Goal: Task Accomplishment & Management: Use online tool/utility

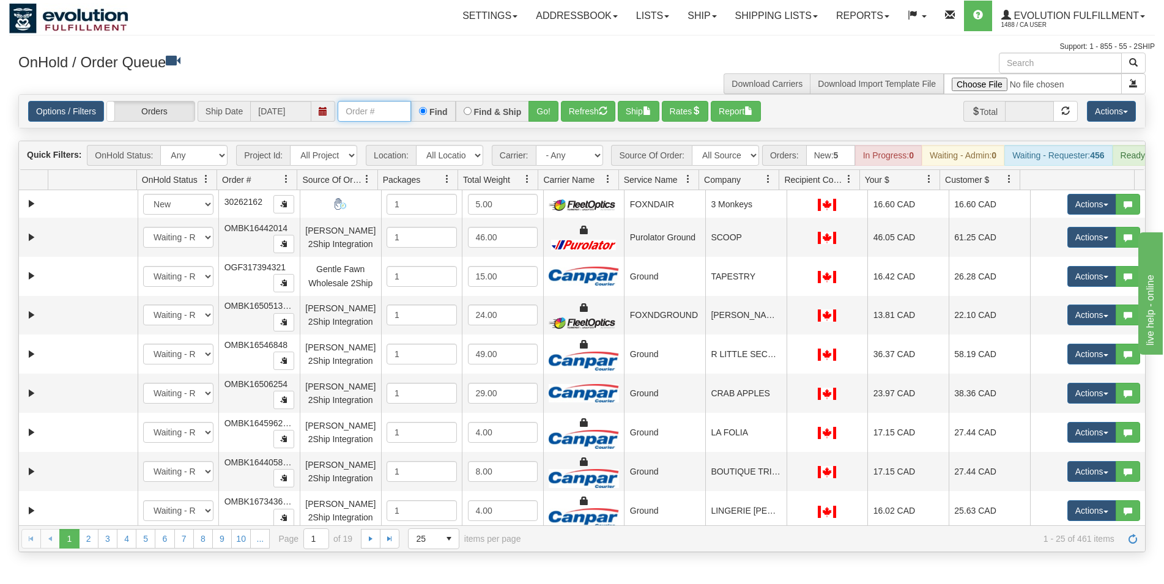
click at [378, 113] on input "text" at bounding box center [374, 111] width 73 height 21
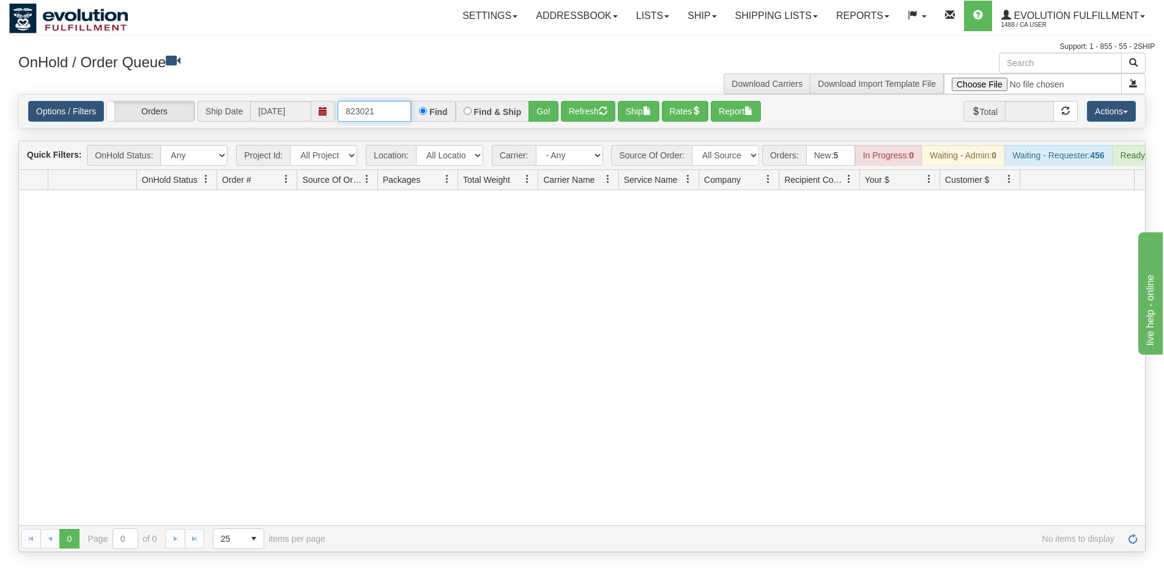
drag, startPoint x: 382, startPoint y: 106, endPoint x: -56, endPoint y: 28, distance: 444.6
click at [338, 101] on input "823021" at bounding box center [374, 111] width 73 height 21
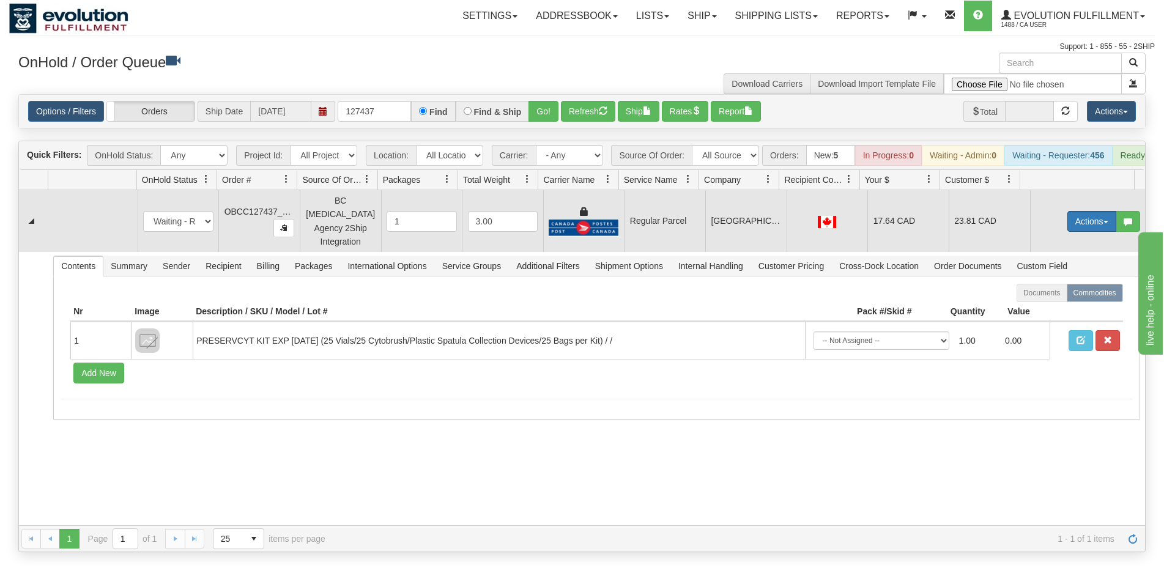
click at [1071, 231] on button "Actions" at bounding box center [1091, 221] width 49 height 21
click at [1046, 279] on span "Rate All Services" at bounding box center [1066, 276] width 73 height 10
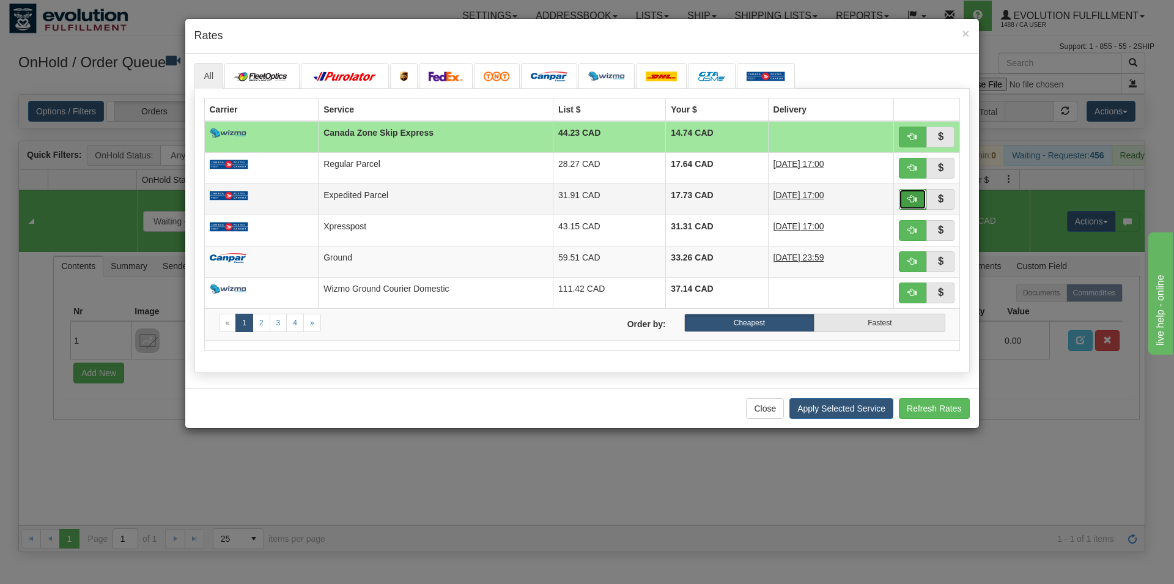
click at [904, 202] on button "button" at bounding box center [913, 199] width 28 height 21
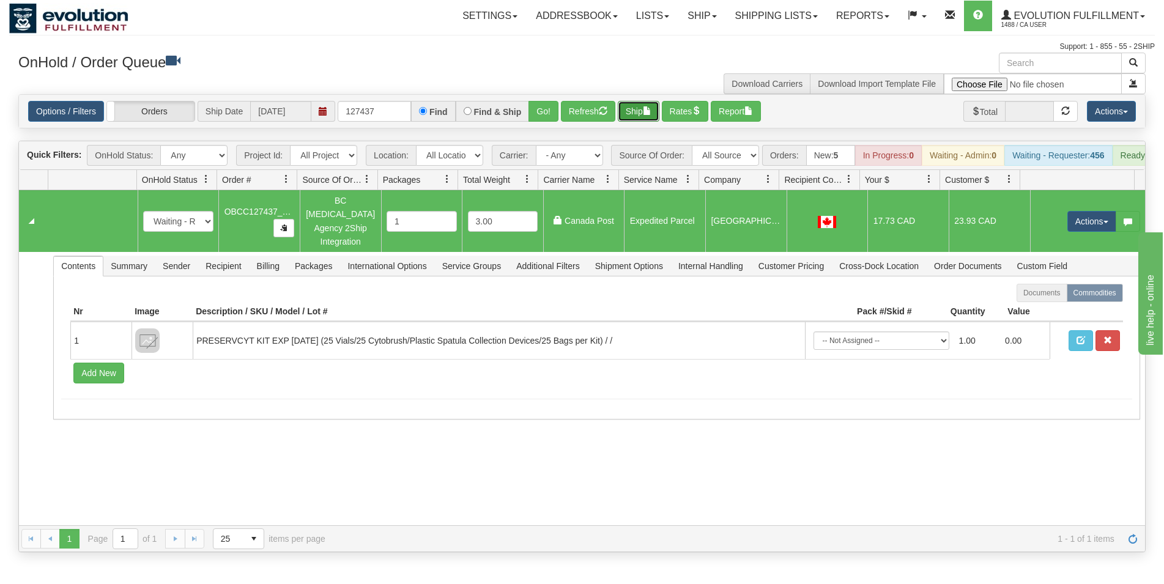
click at [651, 109] on span "button" at bounding box center [647, 110] width 9 height 9
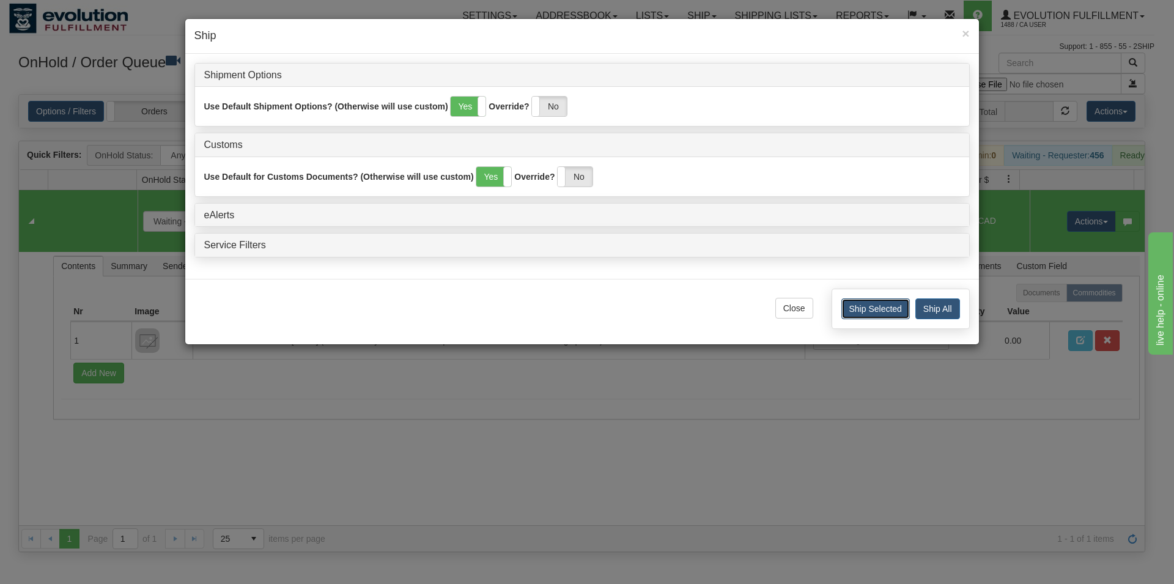
click at [853, 303] on button "Ship Selected" at bounding box center [875, 308] width 68 height 21
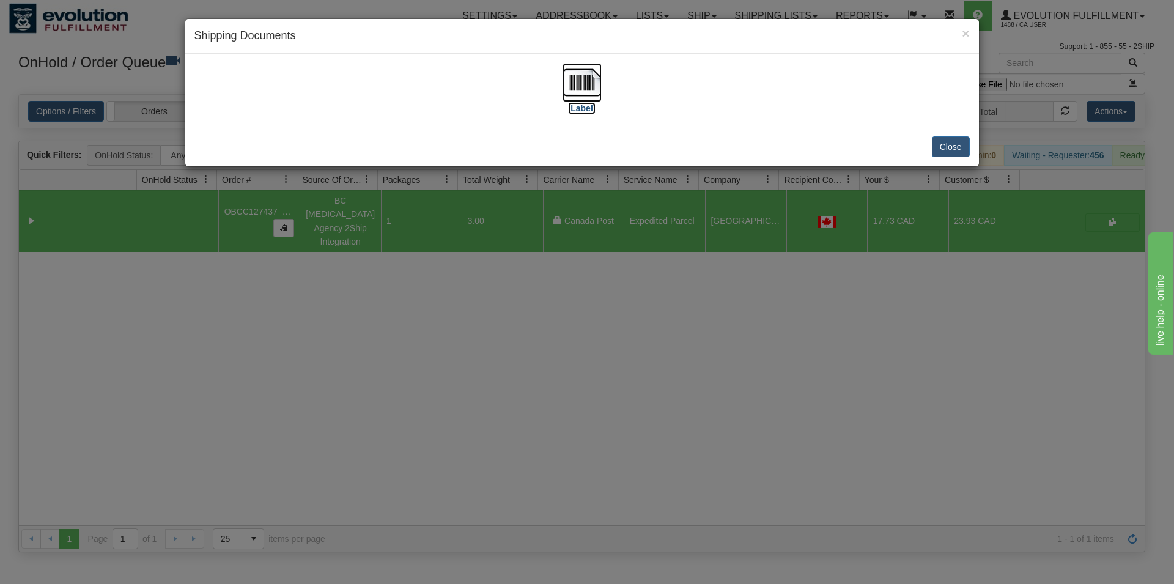
click at [595, 90] on img at bounding box center [582, 82] width 39 height 39
click at [962, 160] on div "Close" at bounding box center [582, 147] width 794 height 40
click at [952, 141] on button "Close" at bounding box center [951, 146] width 38 height 21
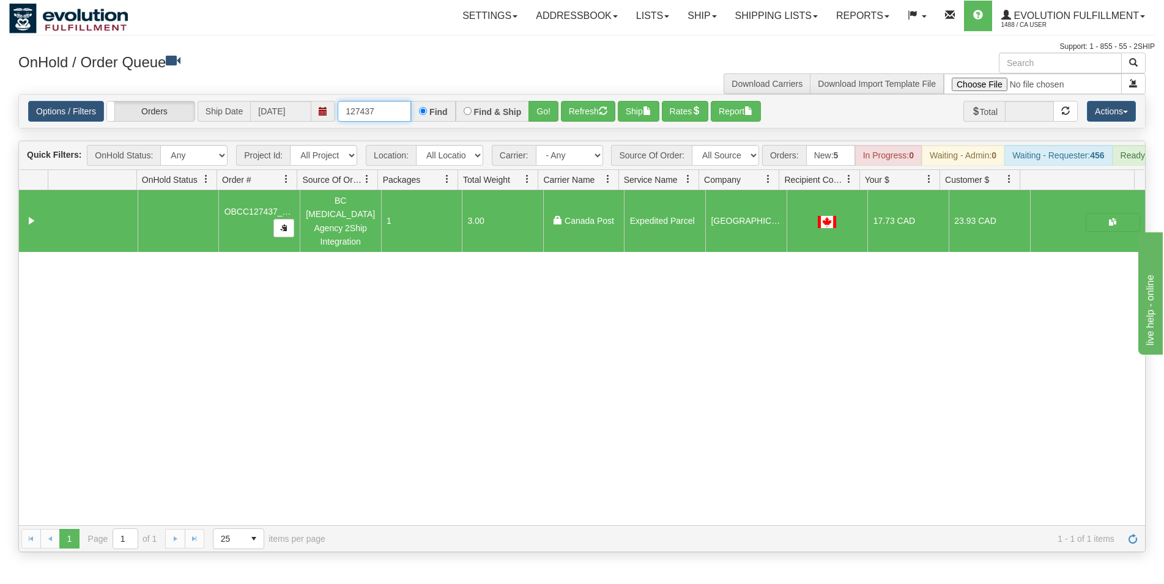
drag, startPoint x: 371, startPoint y: 108, endPoint x: 385, endPoint y: 109, distance: 14.1
click at [385, 109] on input "127437" at bounding box center [374, 111] width 73 height 21
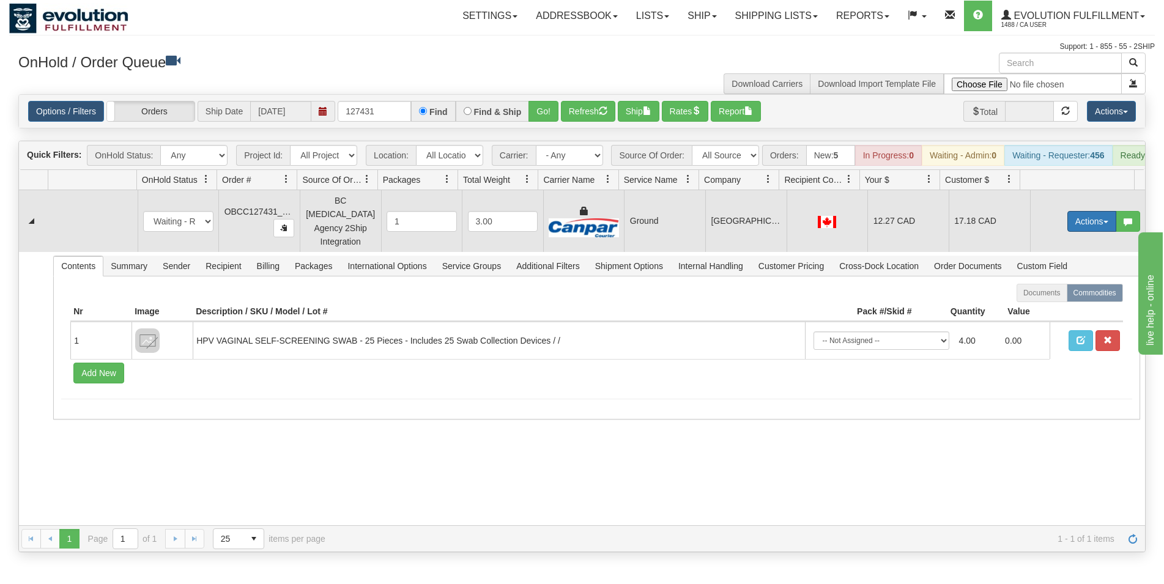
click at [1077, 231] on button "Actions" at bounding box center [1091, 221] width 49 height 21
click at [1064, 281] on span "Rate All Services" at bounding box center [1066, 276] width 73 height 10
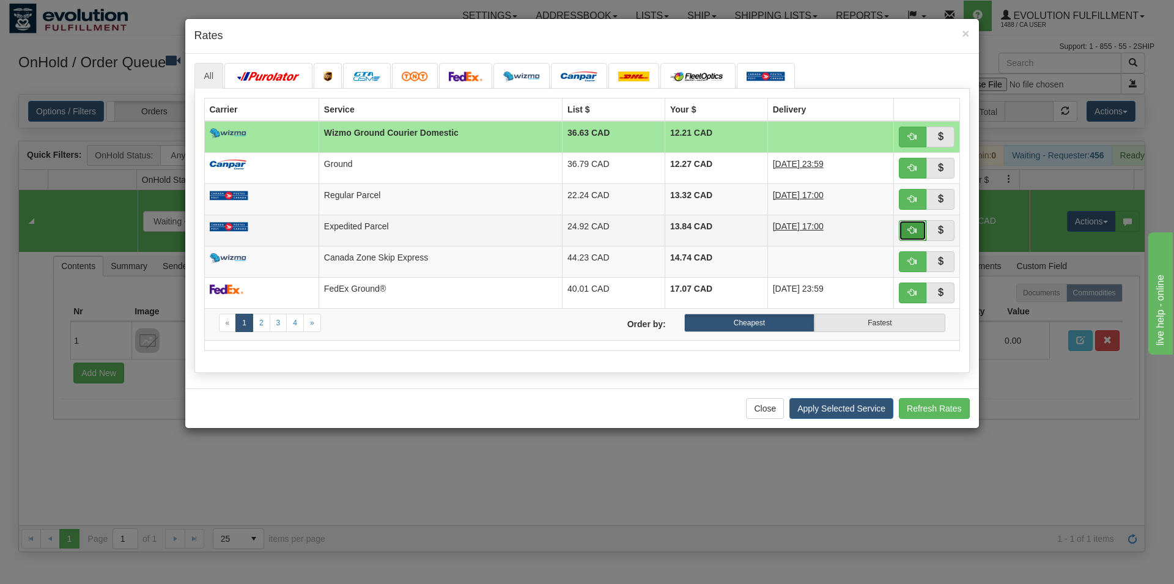
click at [913, 234] on span "button" at bounding box center [912, 230] width 9 height 9
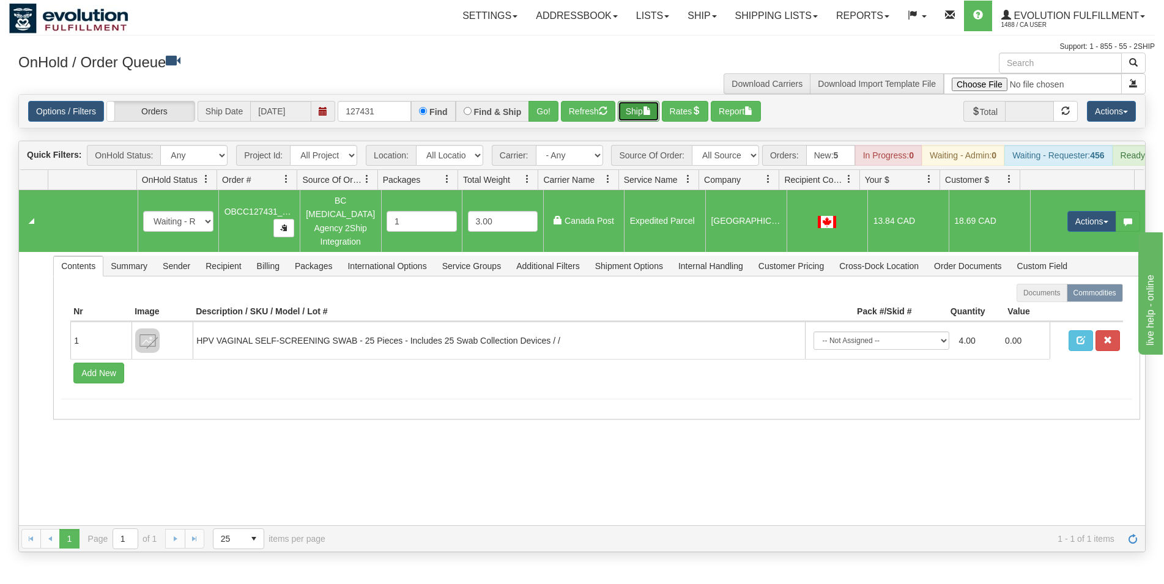
click at [625, 111] on button "Ship" at bounding box center [639, 111] width 42 height 21
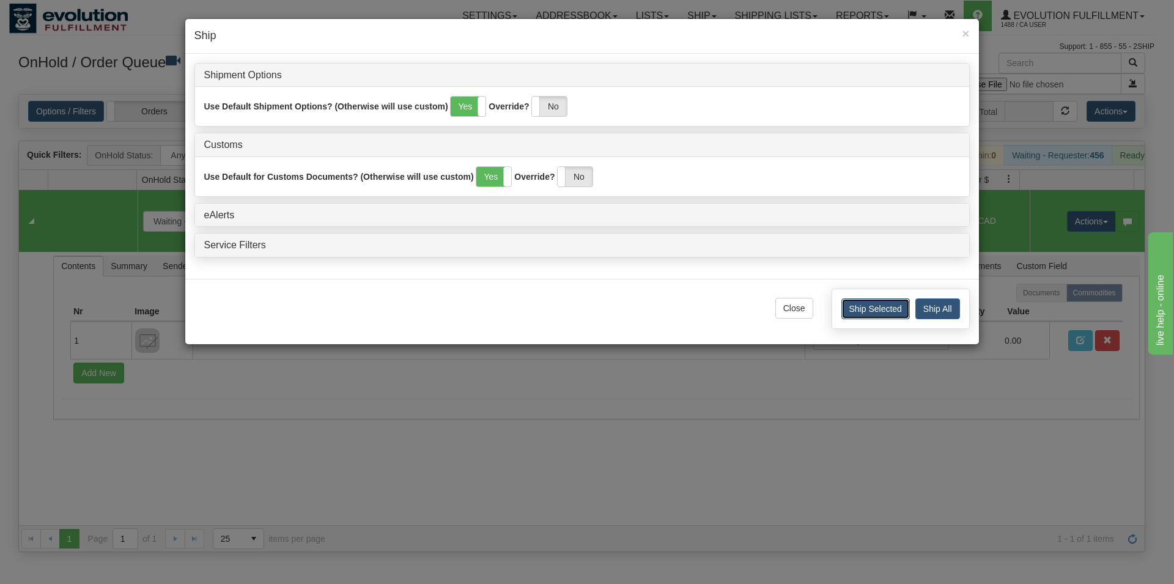
click at [847, 306] on button "Ship Selected" at bounding box center [875, 308] width 68 height 21
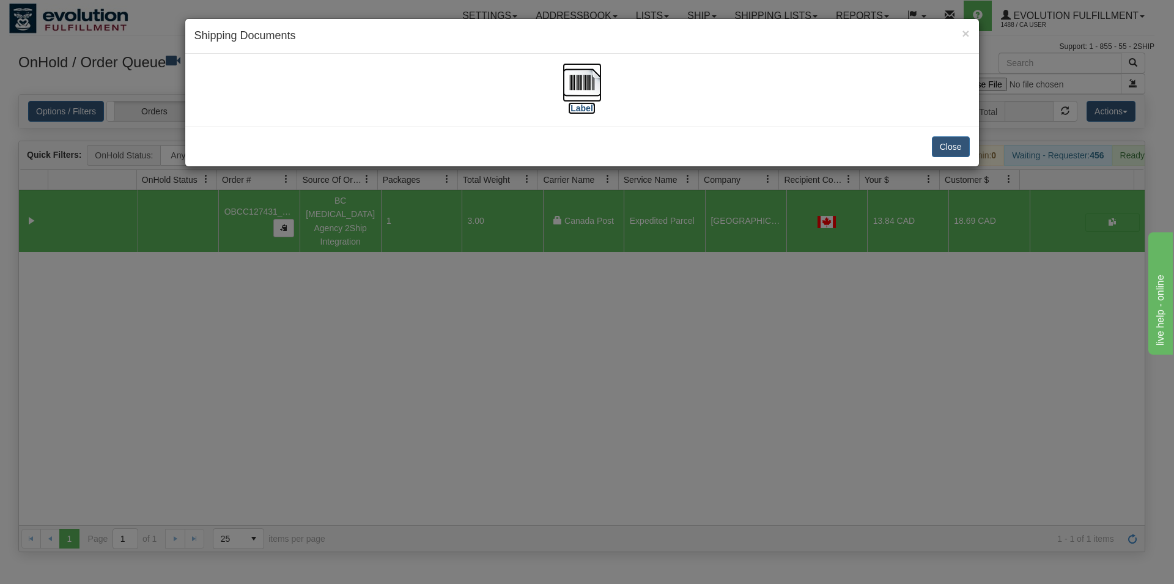
drag, startPoint x: 582, startPoint y: 65, endPoint x: 574, endPoint y: 73, distance: 10.8
click at [580, 67] on img at bounding box center [582, 82] width 39 height 39
click at [948, 147] on button "Close" at bounding box center [951, 146] width 38 height 21
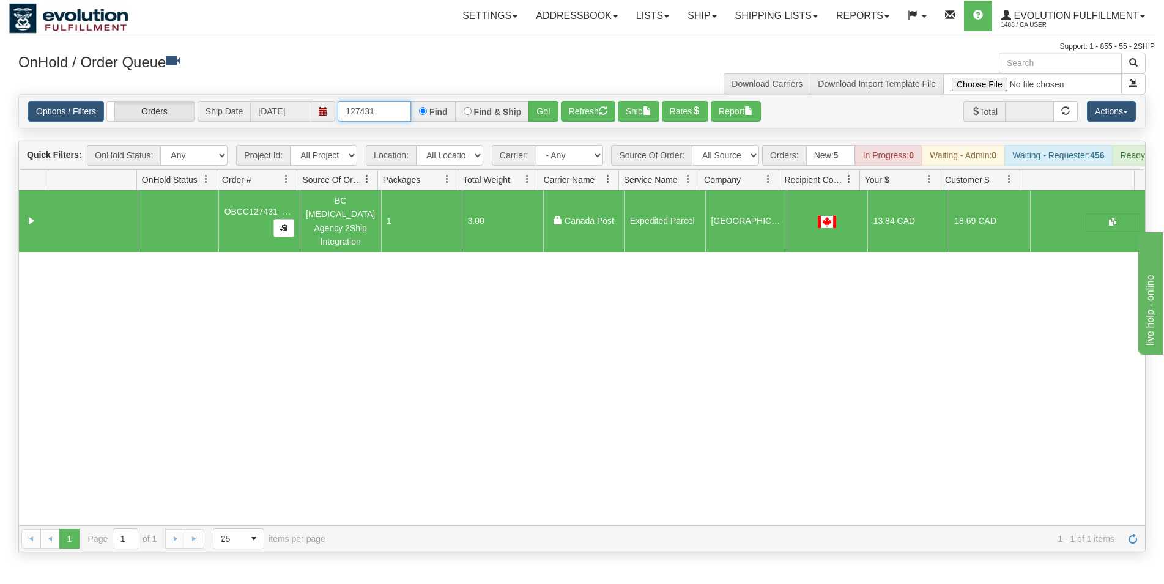
drag, startPoint x: 369, startPoint y: 111, endPoint x: 390, endPoint y: 111, distance: 21.4
click at [390, 111] on input "127431" at bounding box center [374, 111] width 73 height 21
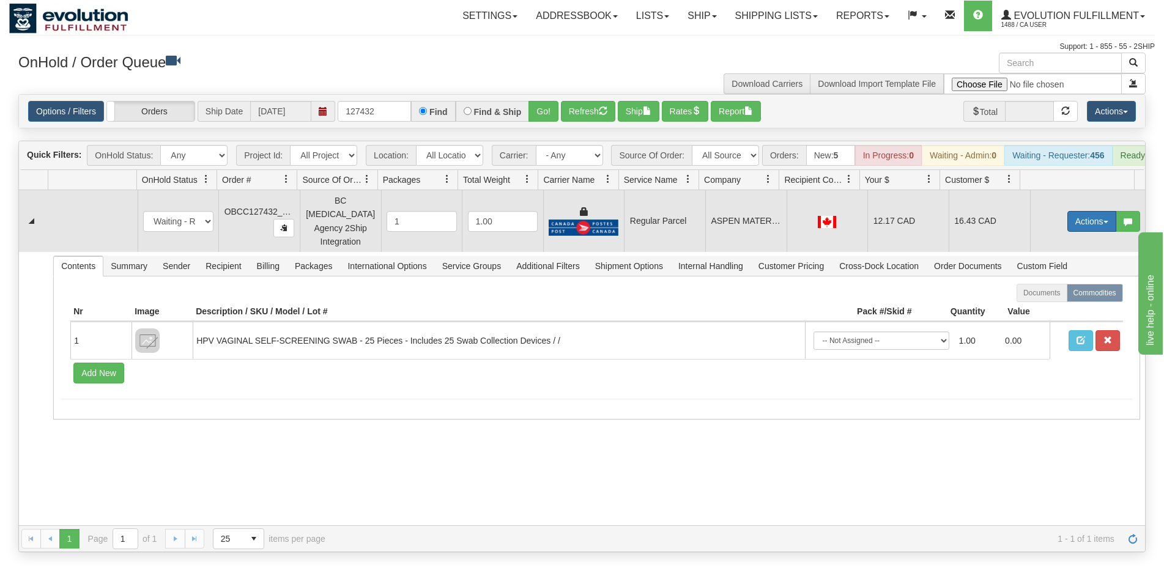
click at [1069, 227] on button "Actions" at bounding box center [1091, 221] width 49 height 21
click at [1062, 276] on span "Rate All Services" at bounding box center [1066, 276] width 73 height 10
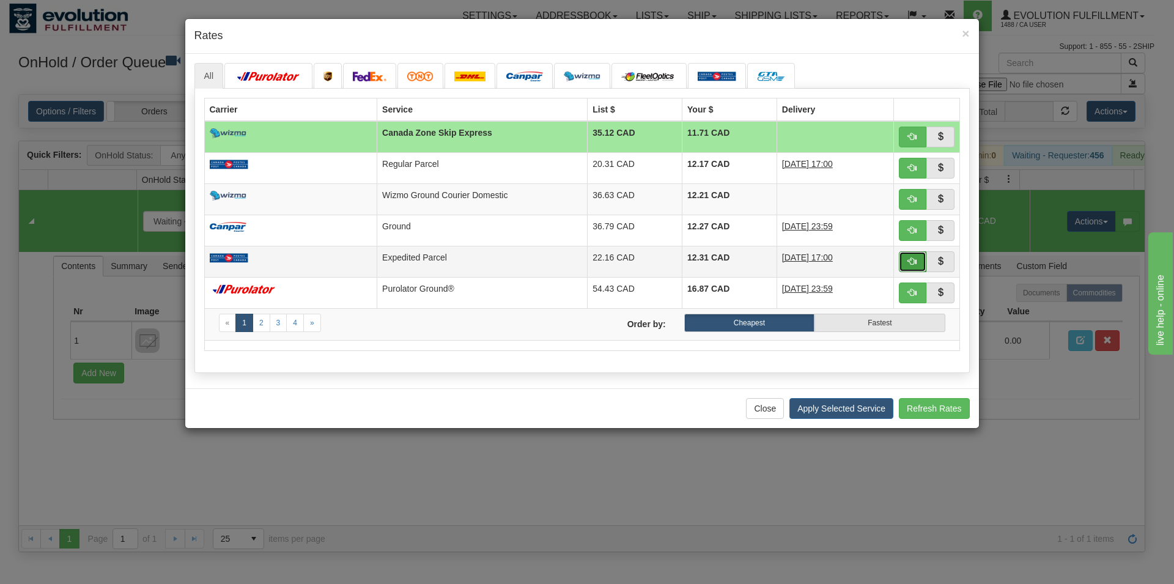
click at [918, 264] on button "button" at bounding box center [913, 261] width 28 height 21
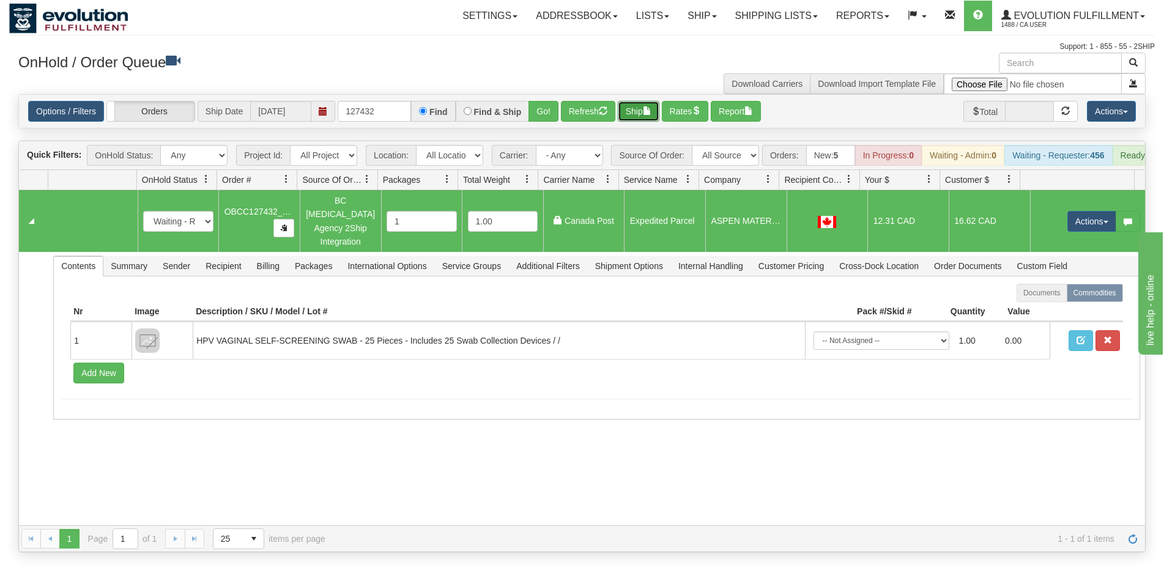
click at [641, 111] on button "Ship" at bounding box center [639, 111] width 42 height 21
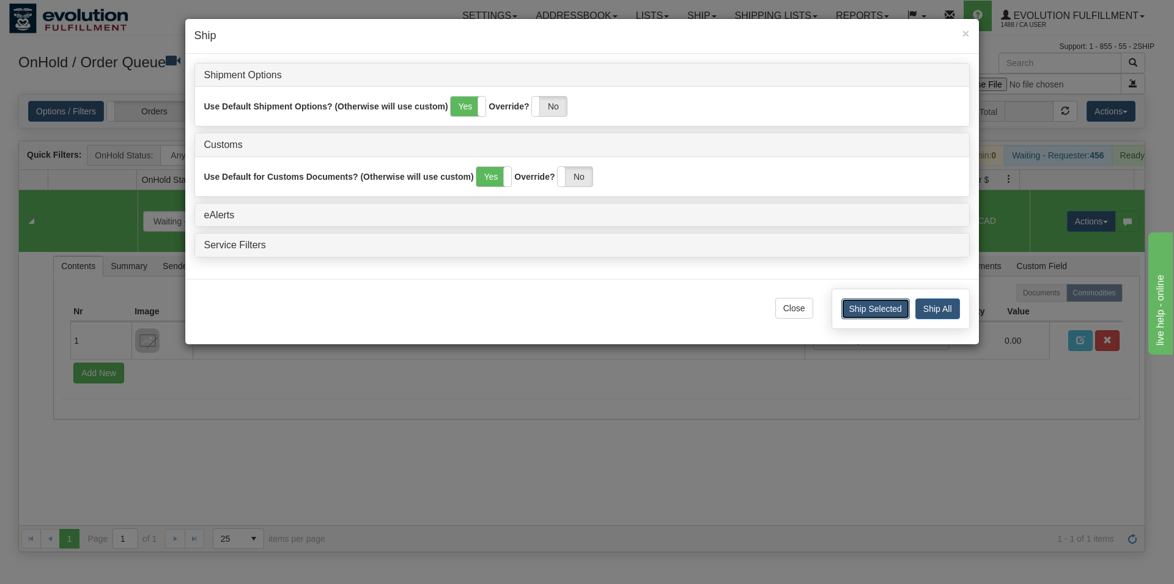
click at [847, 311] on button "Ship Selected" at bounding box center [875, 308] width 68 height 21
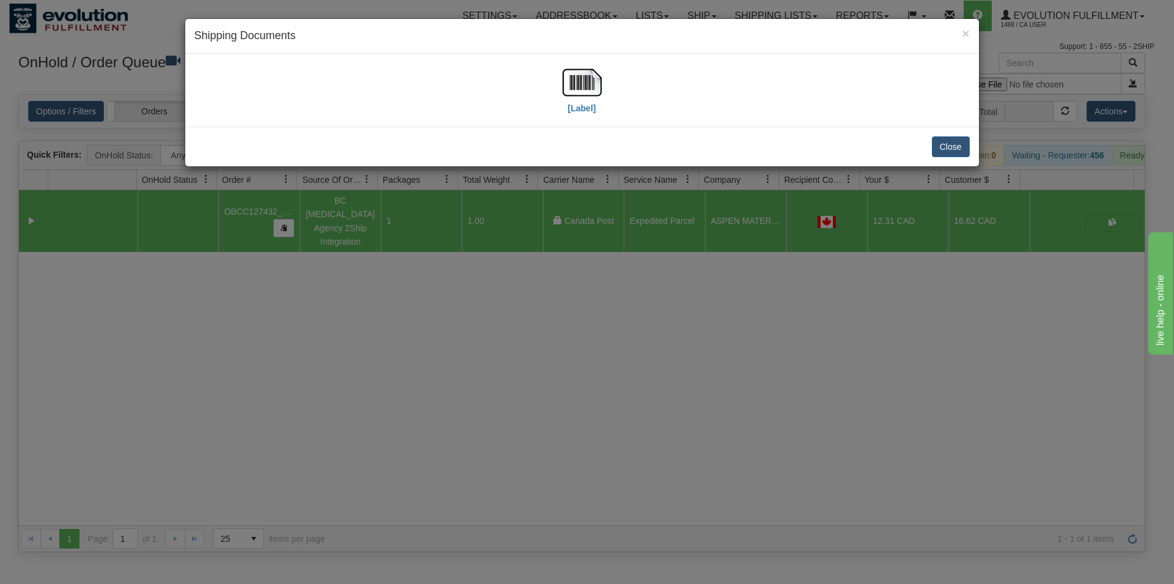
click at [560, 87] on div "[Label]" at bounding box center [581, 90] width 775 height 54
click at [577, 89] on img at bounding box center [582, 82] width 39 height 39
click at [953, 144] on button "Close" at bounding box center [951, 146] width 38 height 21
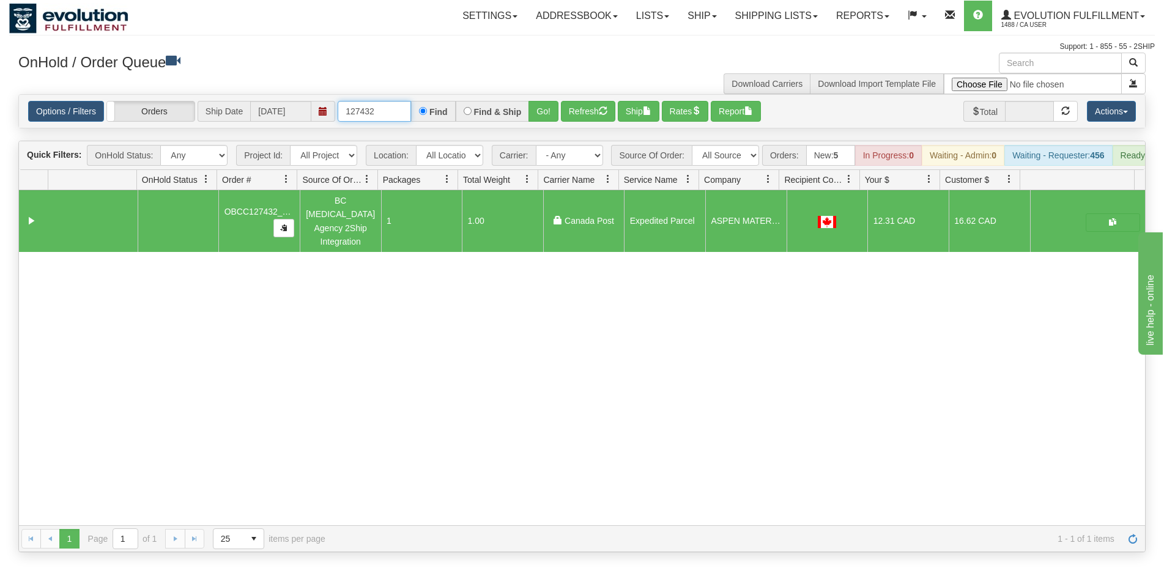
drag, startPoint x: 369, startPoint y: 109, endPoint x: 382, endPoint y: 111, distance: 13.0
click at [382, 111] on input "127432" at bounding box center [374, 111] width 73 height 21
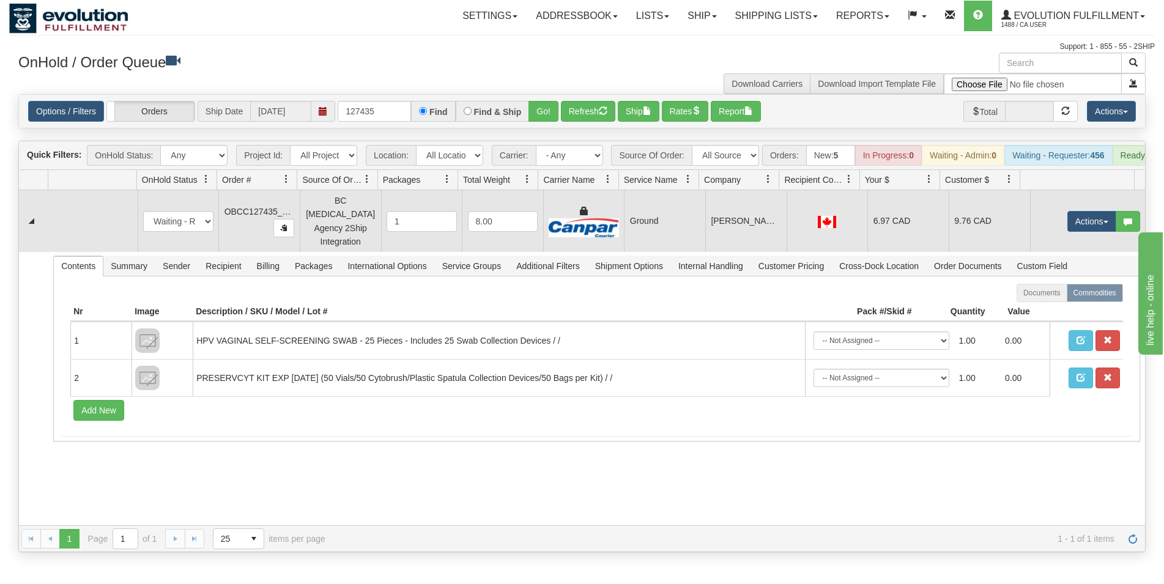
drag, startPoint x: 658, startPoint y: 229, endPoint x: 704, endPoint y: 231, distance: 45.9
click at [658, 229] on td "Ground" at bounding box center [664, 221] width 81 height 62
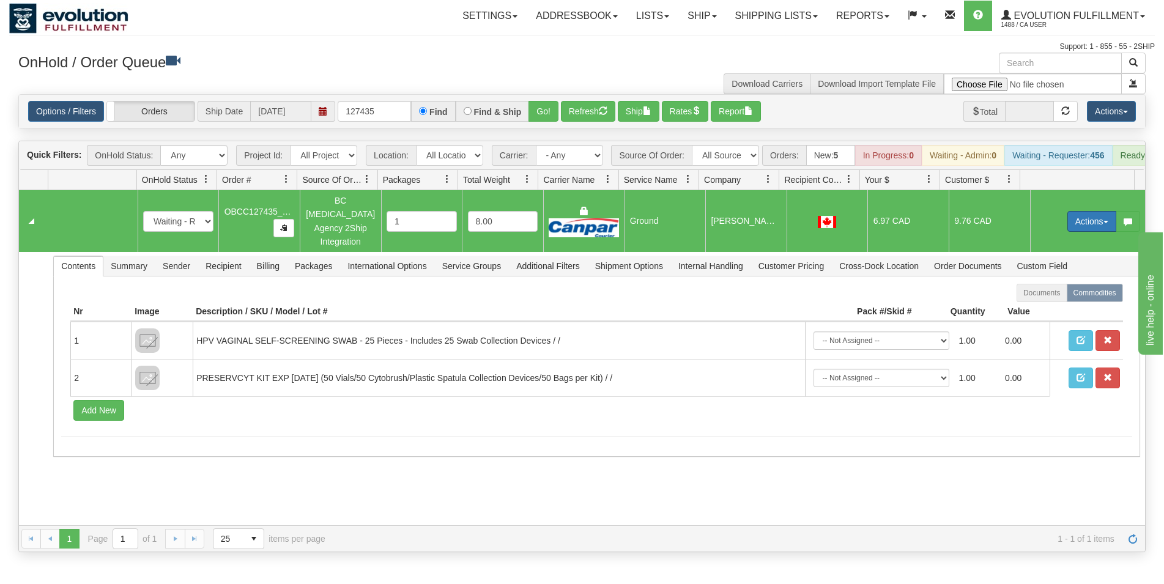
click at [1078, 223] on button "Actions" at bounding box center [1091, 221] width 49 height 21
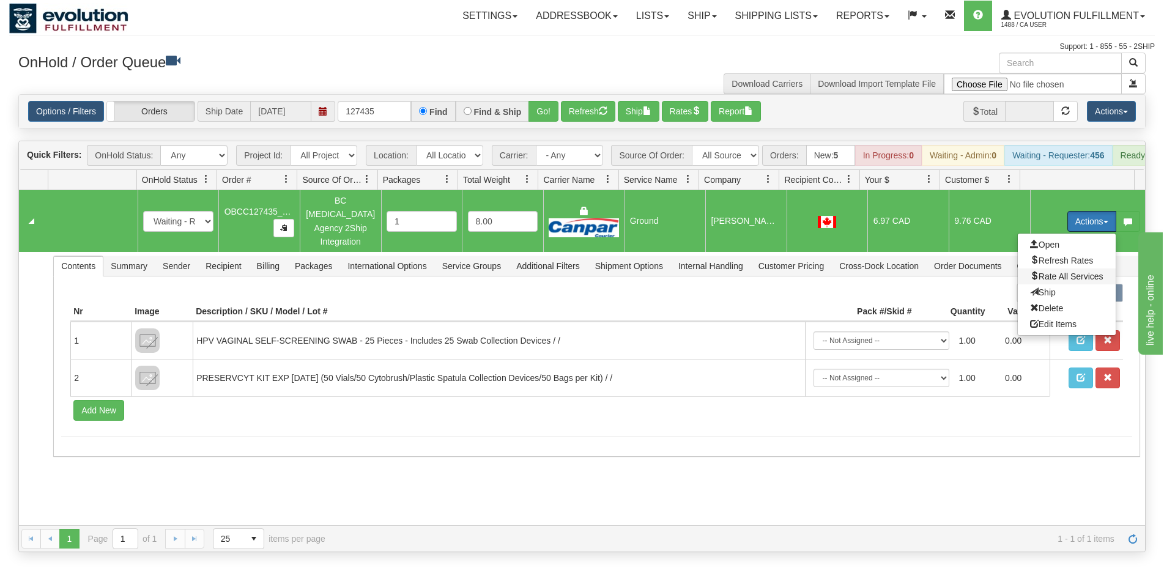
click at [1036, 277] on span "Rate All Services" at bounding box center [1066, 276] width 73 height 10
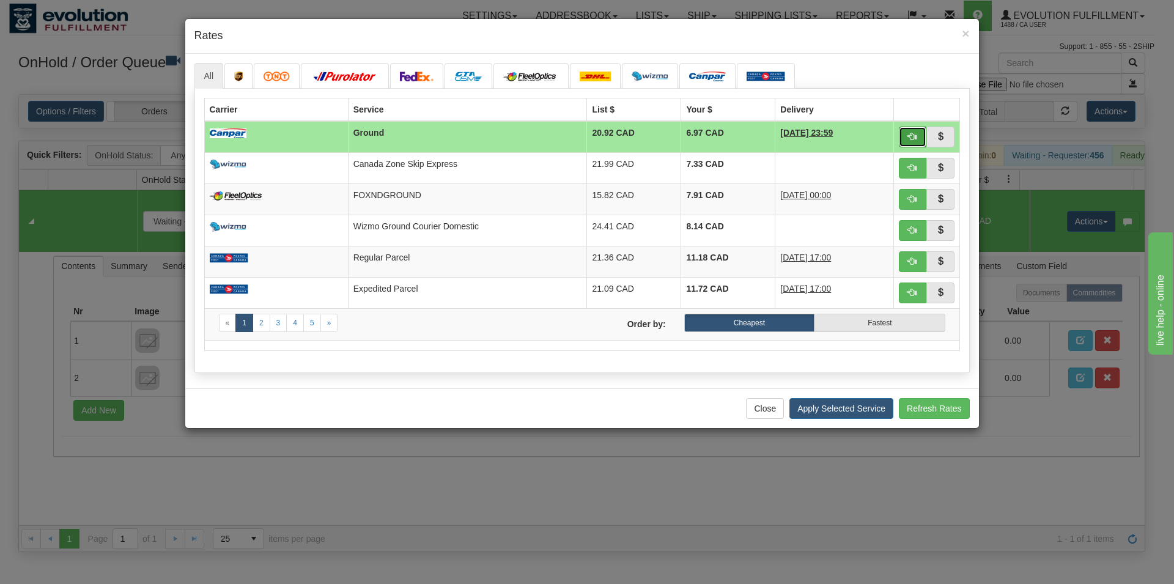
click at [909, 132] on span "button" at bounding box center [912, 136] width 9 height 9
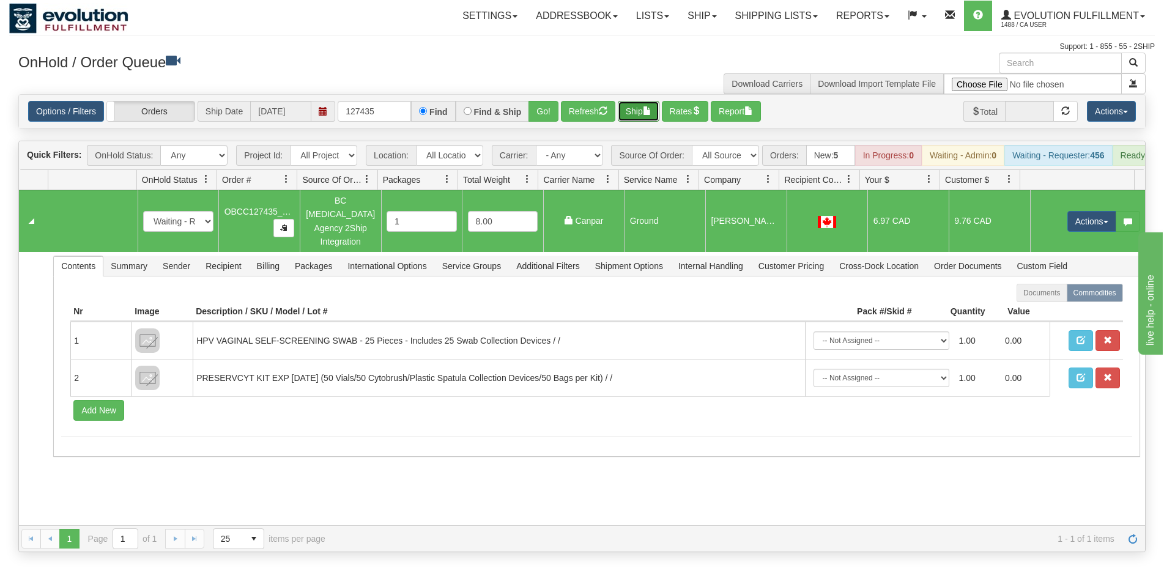
click at [638, 110] on button "Ship" at bounding box center [639, 111] width 42 height 21
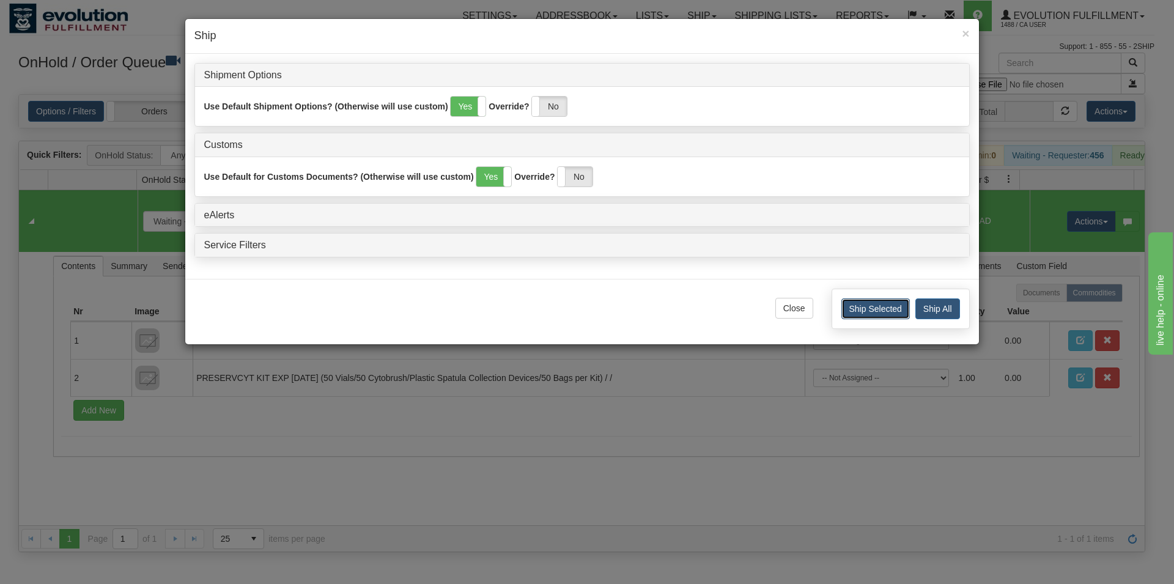
click at [855, 311] on button "Ship Selected" at bounding box center [875, 308] width 68 height 21
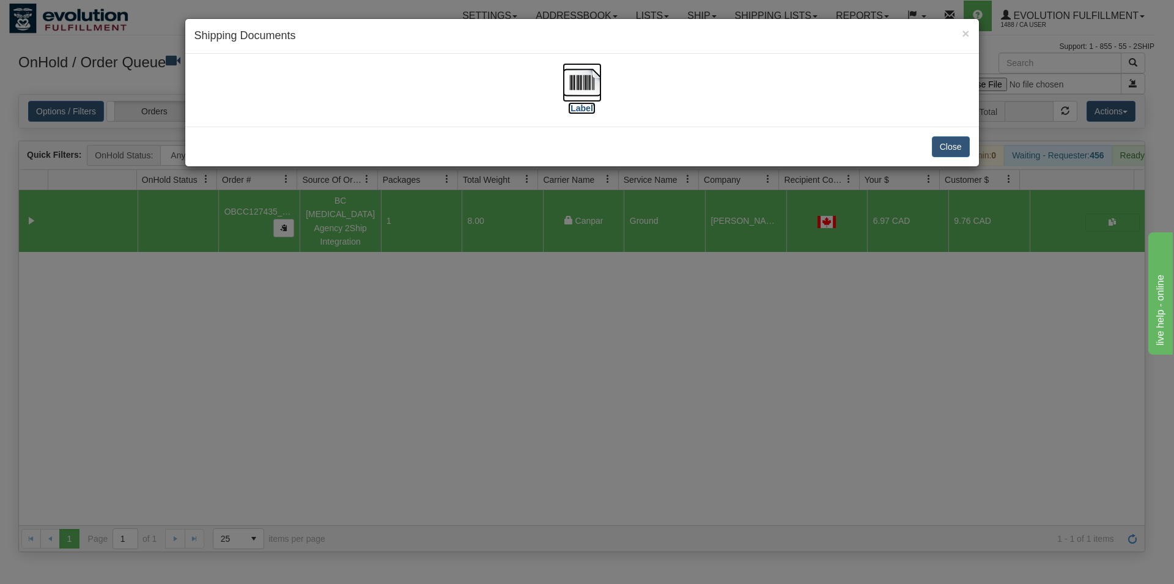
click at [588, 80] on img at bounding box center [582, 82] width 39 height 39
click at [958, 146] on button "Close" at bounding box center [951, 146] width 38 height 21
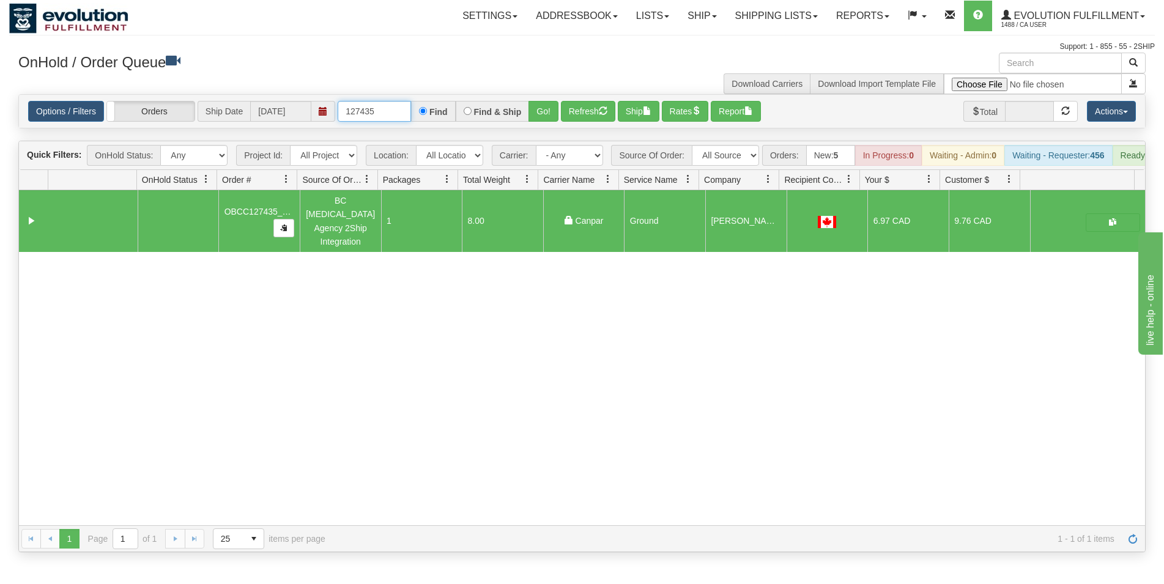
drag, startPoint x: 366, startPoint y: 111, endPoint x: 383, endPoint y: 113, distance: 17.2
click at [383, 113] on input "127435" at bounding box center [374, 111] width 73 height 21
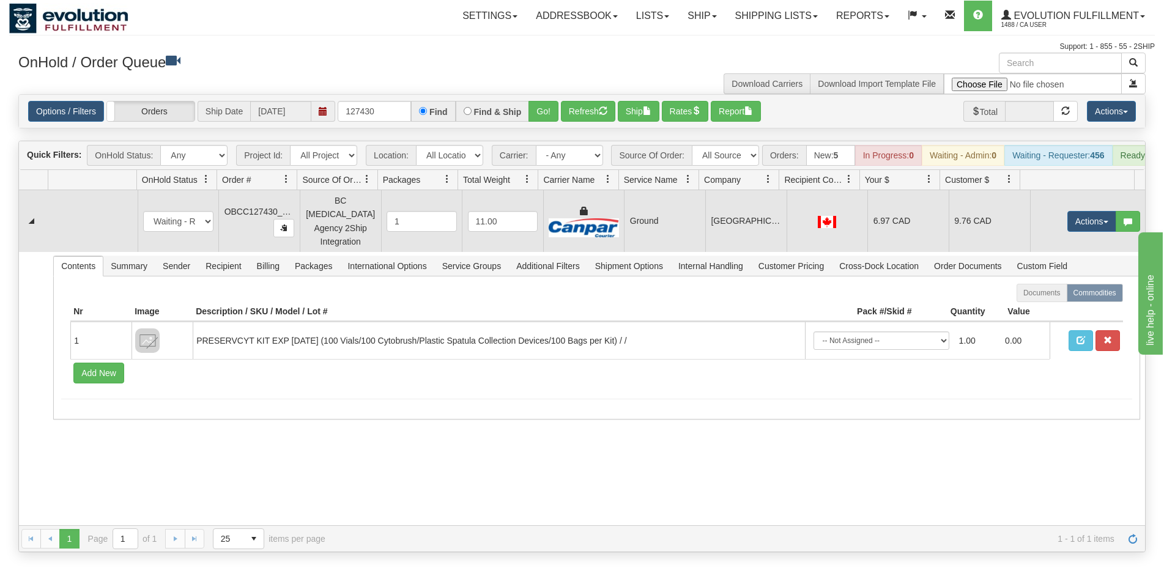
click at [776, 233] on td "[GEOGRAPHIC_DATA] [MEDICAL_DATA] CLINIC" at bounding box center [745, 221] width 81 height 62
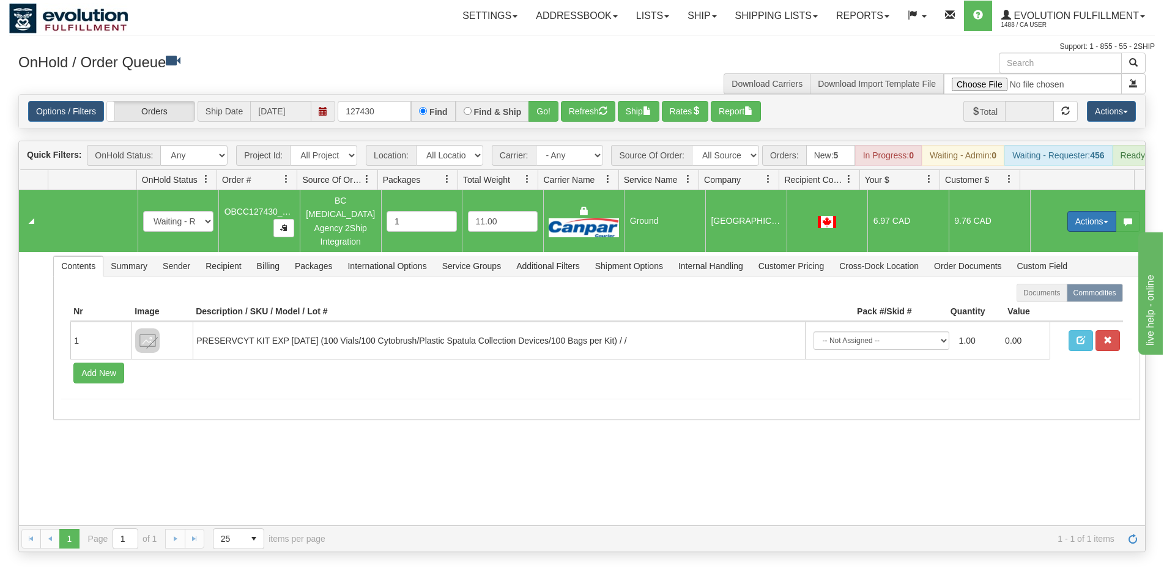
click at [1079, 227] on button "Actions" at bounding box center [1091, 221] width 49 height 21
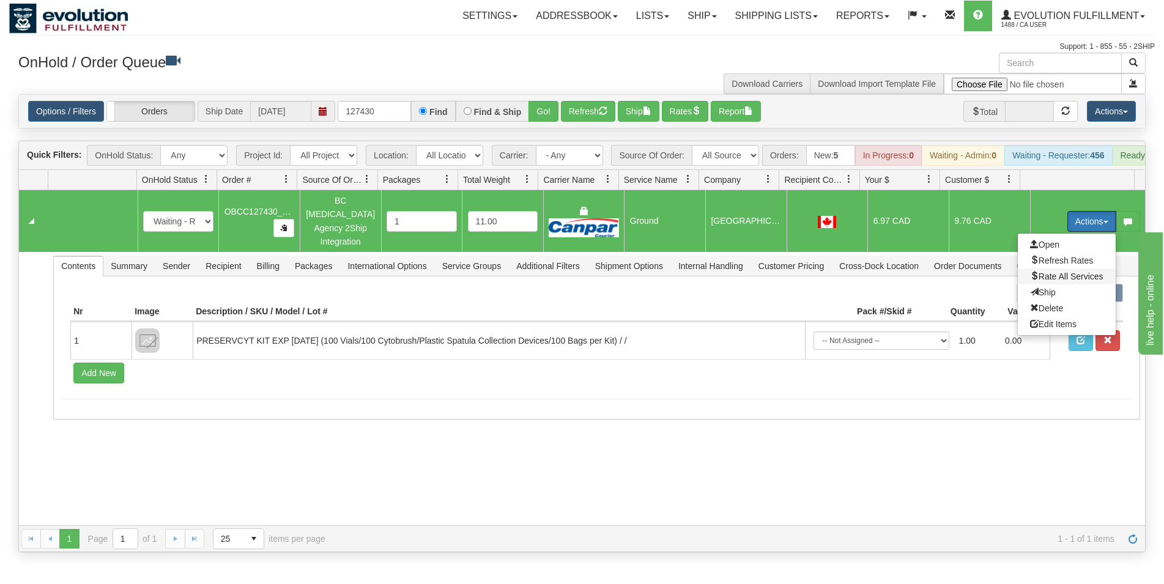
click at [1071, 279] on span "Rate All Services" at bounding box center [1066, 276] width 73 height 10
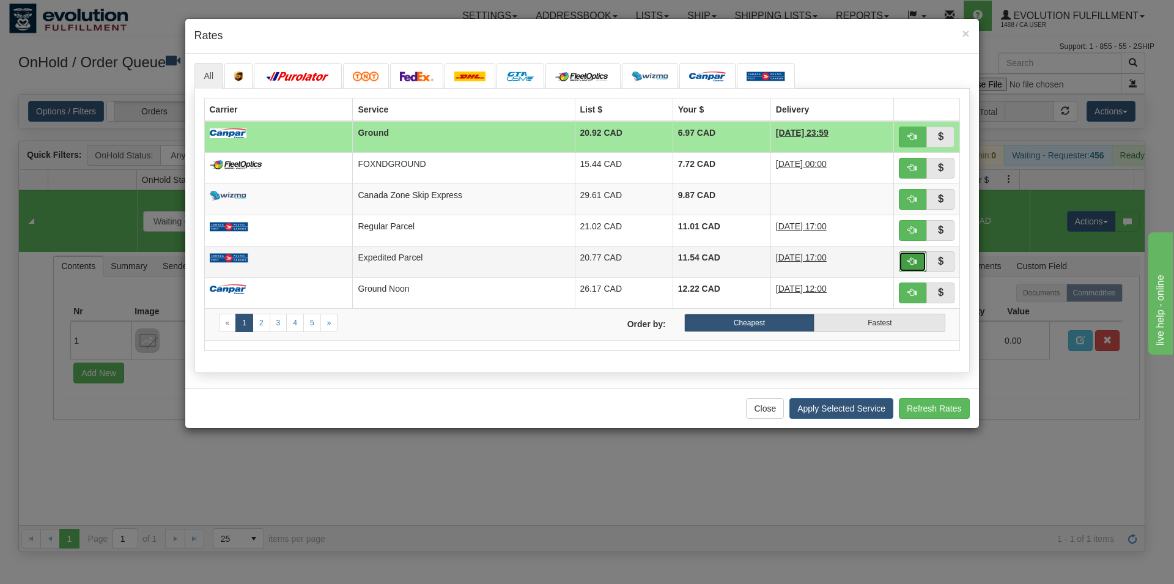
click at [905, 265] on button "button" at bounding box center [913, 261] width 28 height 21
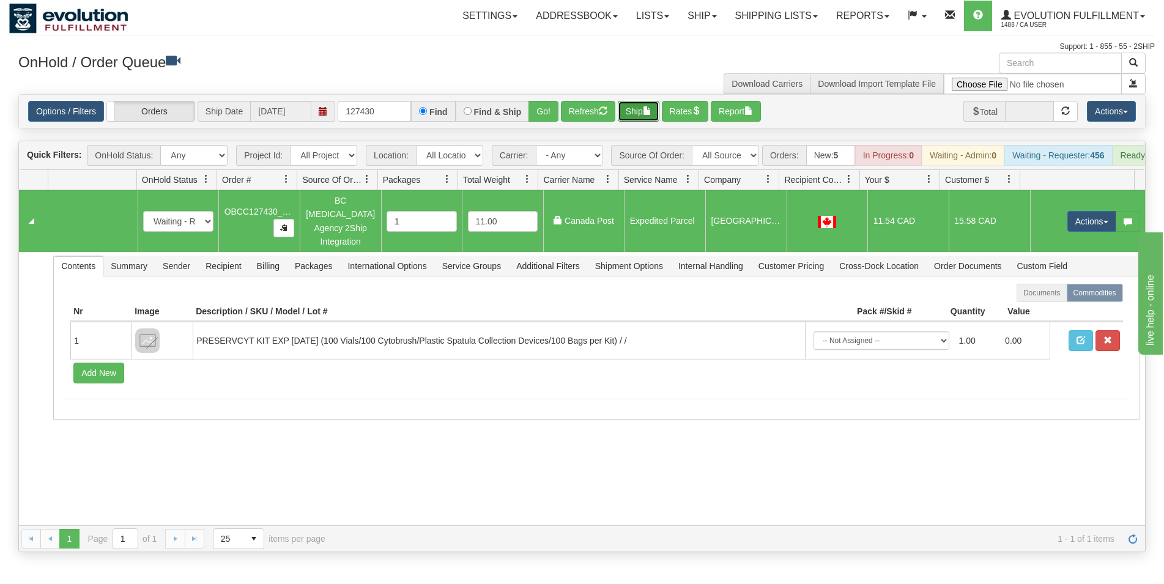
click at [641, 107] on button "Ship" at bounding box center [639, 111] width 42 height 21
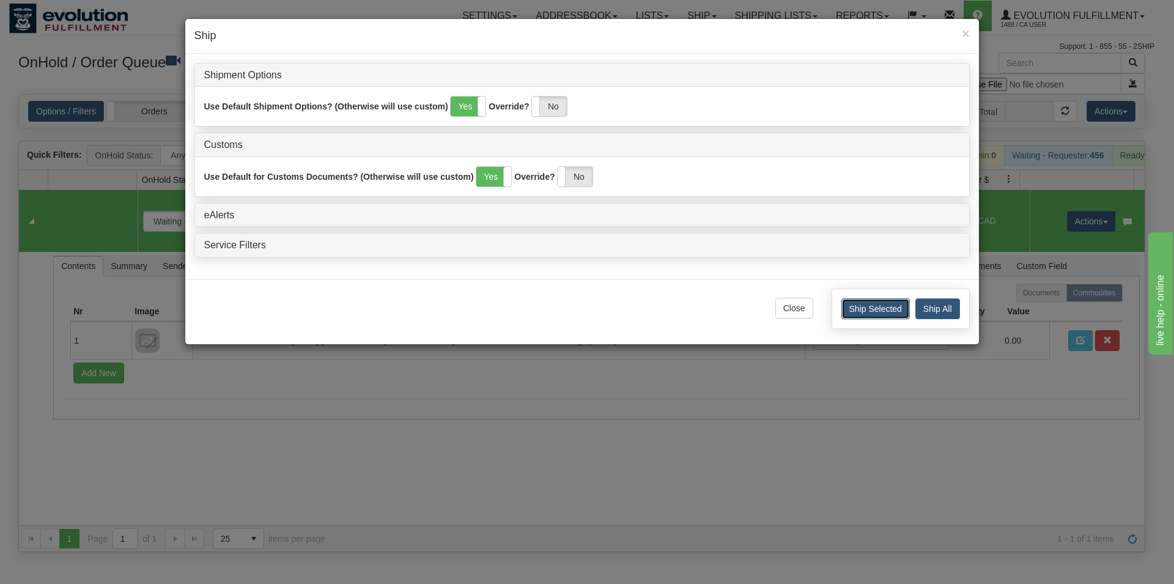
click at [874, 310] on button "Ship Selected" at bounding box center [875, 308] width 68 height 21
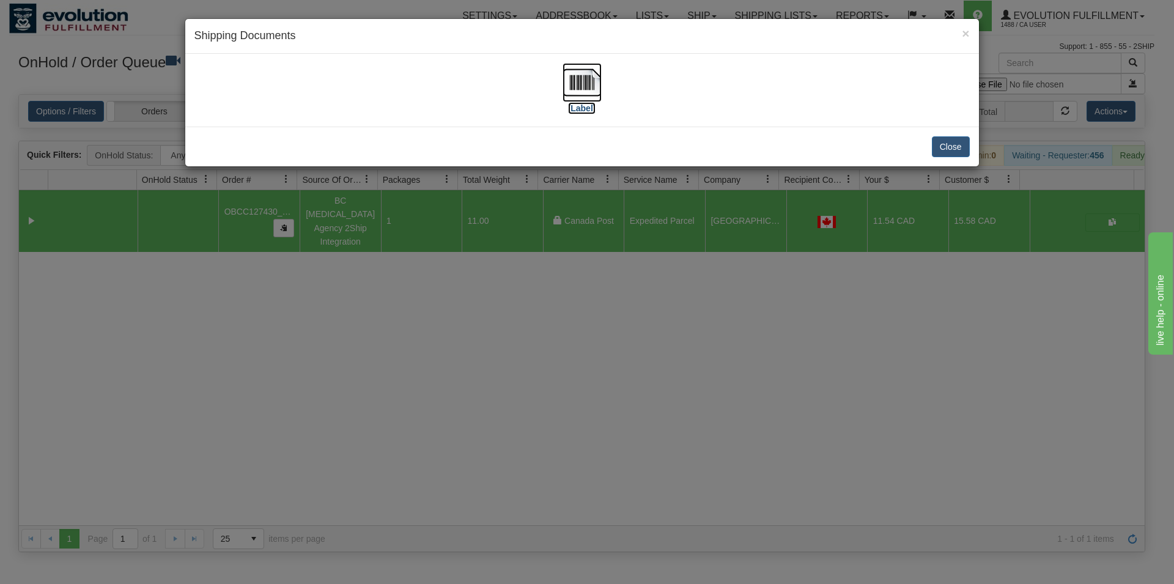
click at [586, 84] on img at bounding box center [582, 82] width 39 height 39
click at [948, 150] on button "Close" at bounding box center [951, 146] width 38 height 21
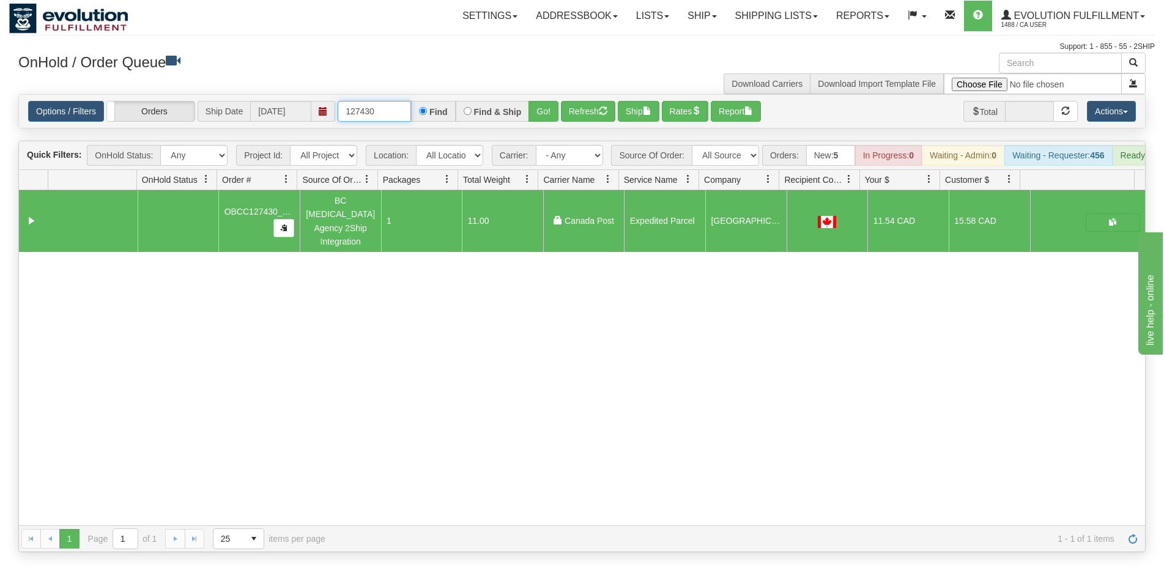
drag, startPoint x: 368, startPoint y: 113, endPoint x: 386, endPoint y: 114, distance: 17.8
click at [386, 114] on input "127430" at bounding box center [374, 111] width 73 height 21
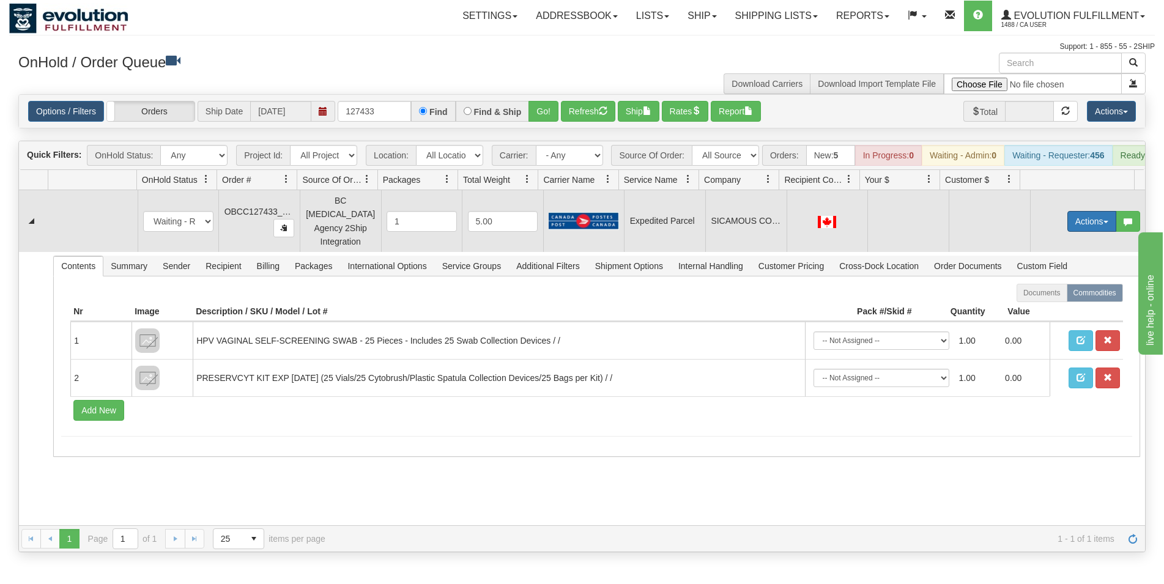
click at [1067, 229] on button "Actions" at bounding box center [1091, 221] width 49 height 21
click at [1066, 274] on link "Rate All Services" at bounding box center [1066, 276] width 98 height 16
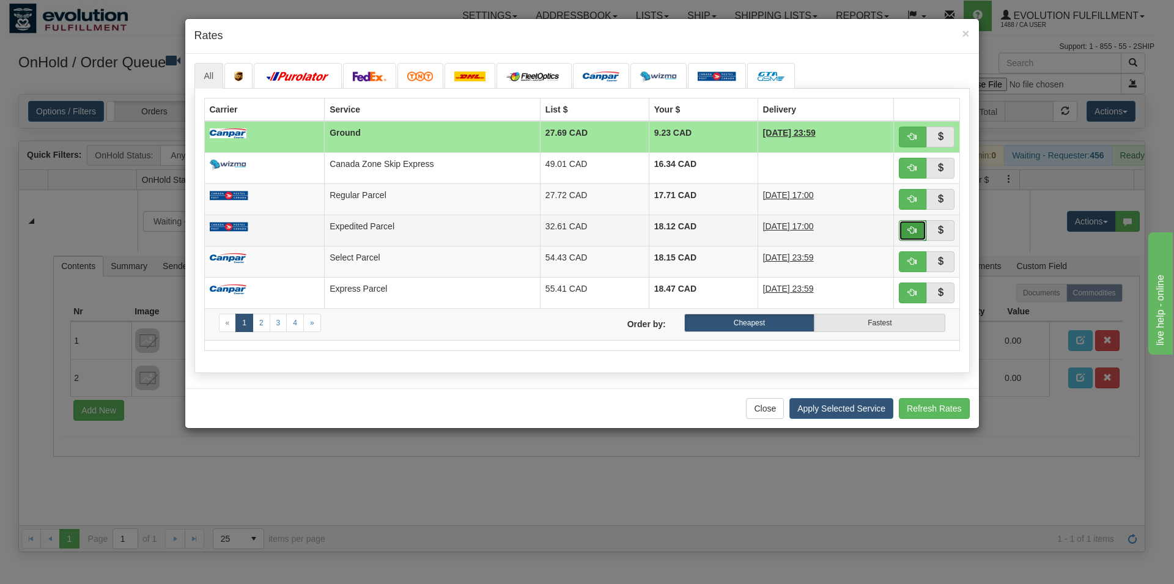
click at [918, 238] on button "button" at bounding box center [913, 230] width 28 height 21
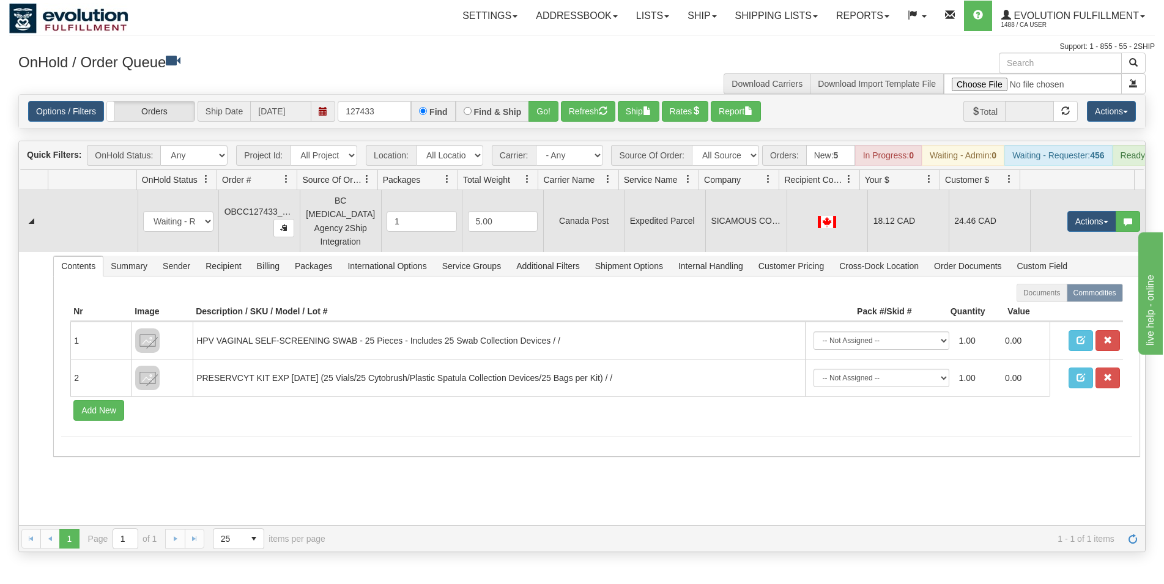
click at [740, 224] on td "SICAMOUS COMMUNITY HEALTH CTR" at bounding box center [745, 221] width 81 height 62
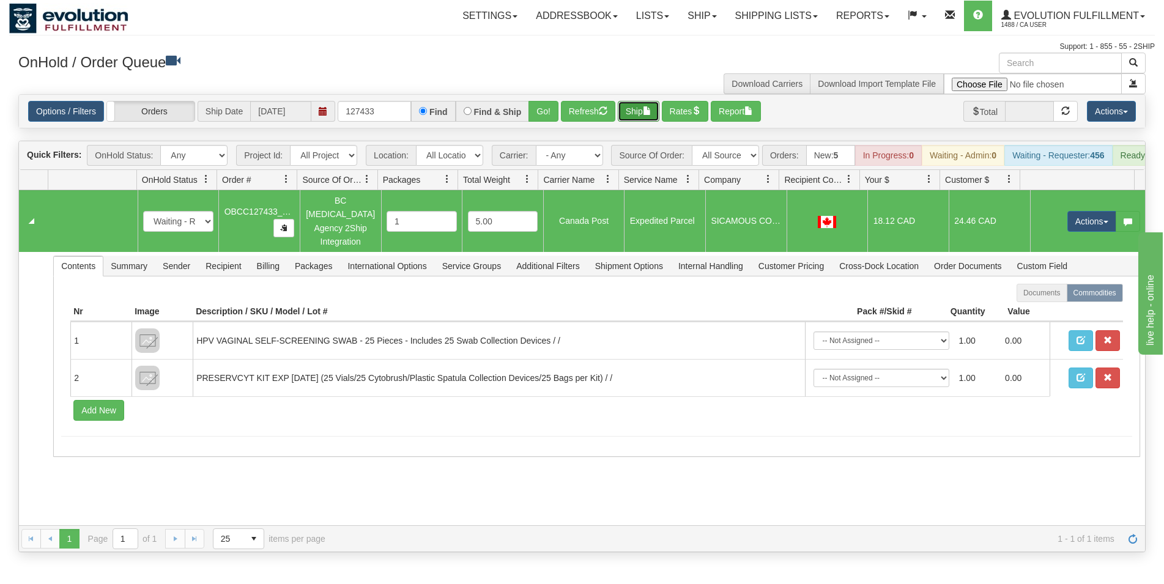
click at [649, 110] on span "button" at bounding box center [647, 110] width 9 height 9
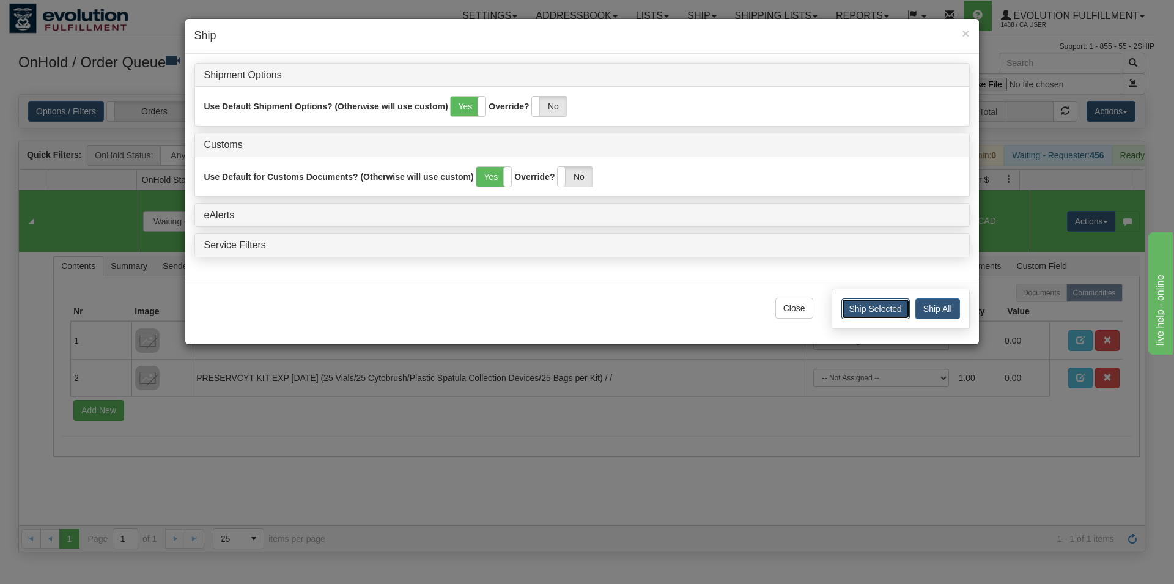
click at [855, 314] on button "Ship Selected" at bounding box center [875, 308] width 68 height 21
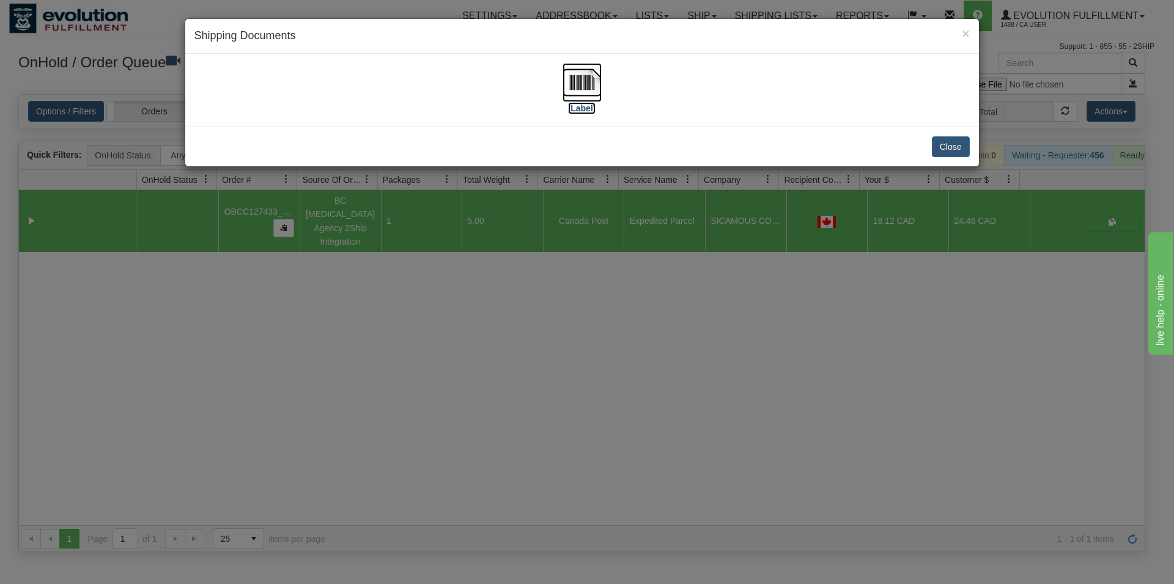
click at [586, 86] on img at bounding box center [582, 82] width 39 height 39
click at [943, 152] on button "Close" at bounding box center [951, 146] width 38 height 21
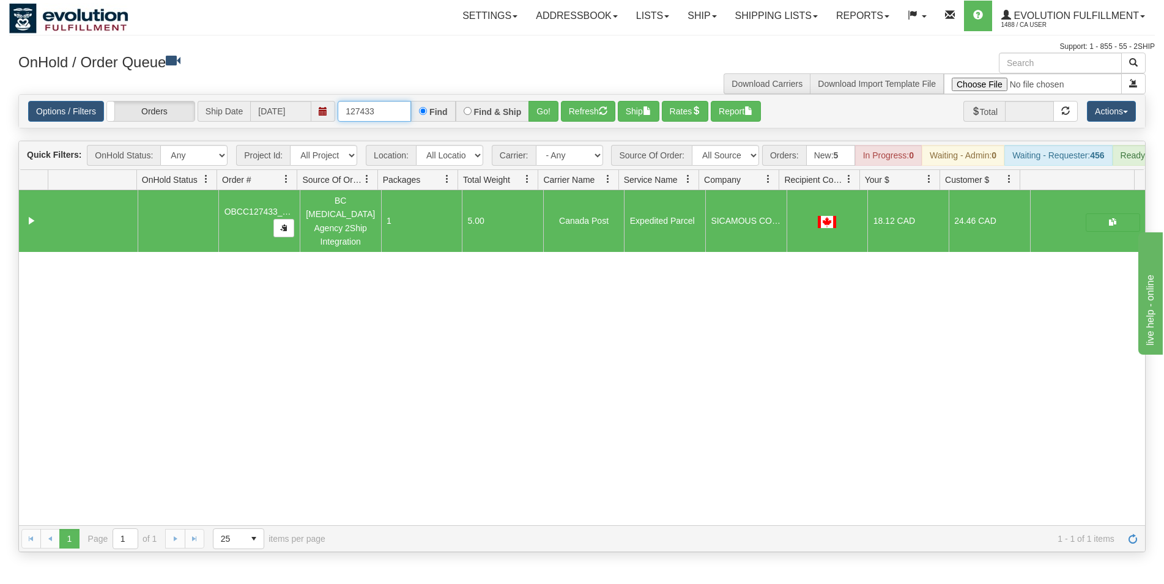
drag, startPoint x: 364, startPoint y: 110, endPoint x: 377, endPoint y: 111, distance: 12.9
click at [377, 111] on input "127433" at bounding box center [374, 111] width 73 height 21
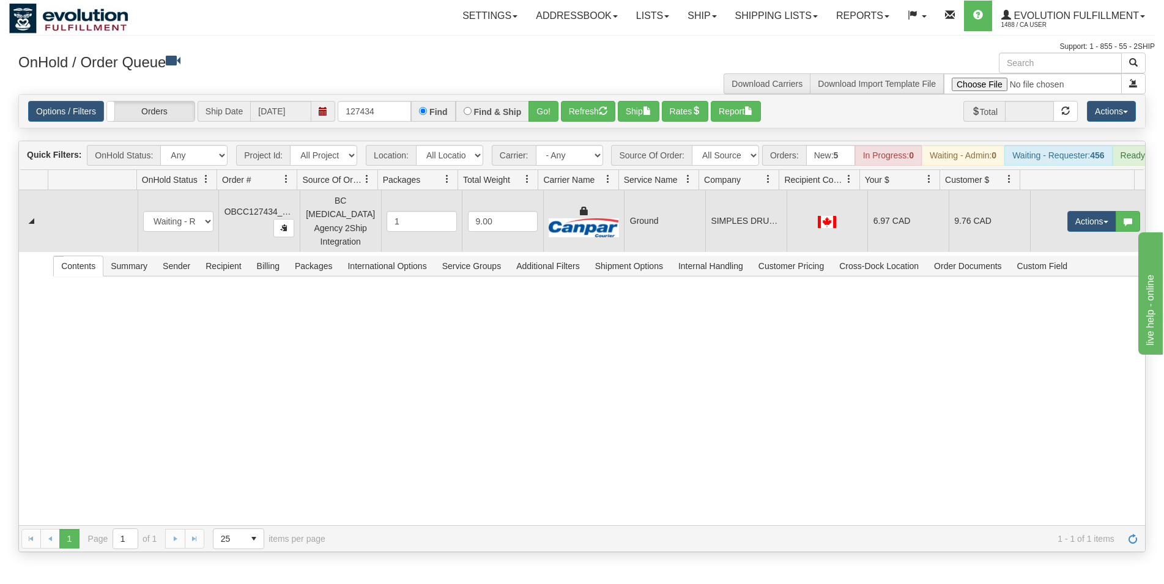
click at [698, 234] on td "Ground" at bounding box center [664, 221] width 81 height 62
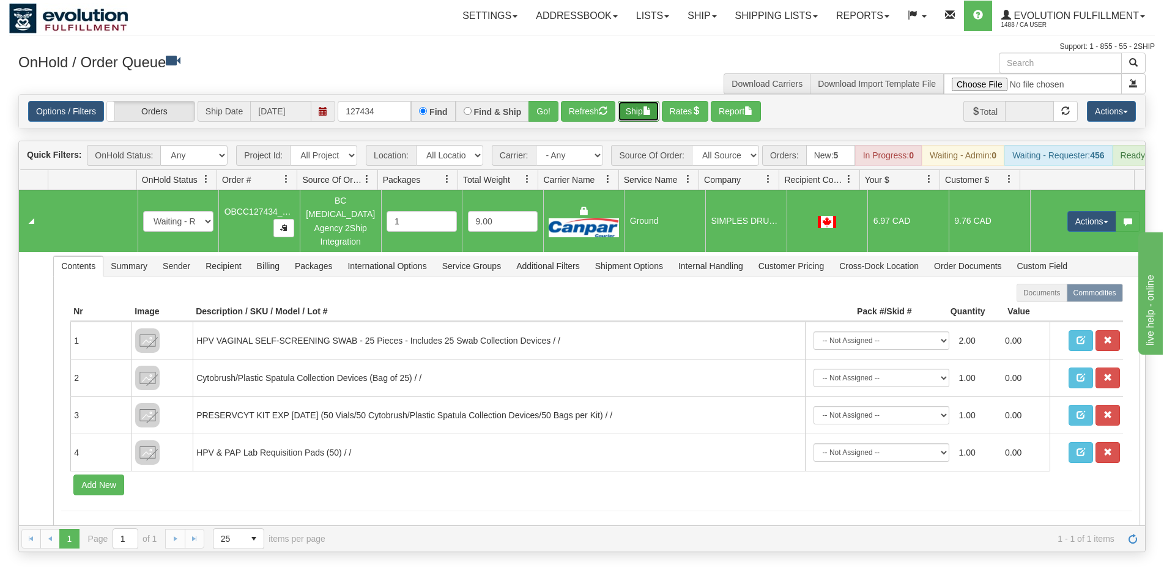
click at [637, 113] on button "Ship" at bounding box center [639, 111] width 42 height 21
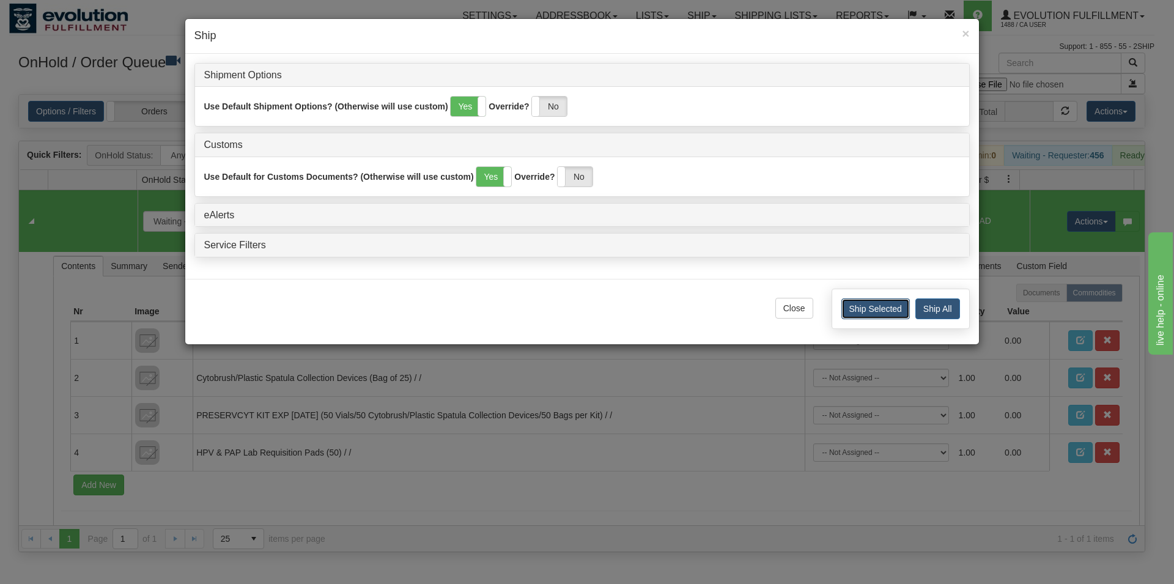
click at [872, 311] on button "Ship Selected" at bounding box center [875, 308] width 68 height 21
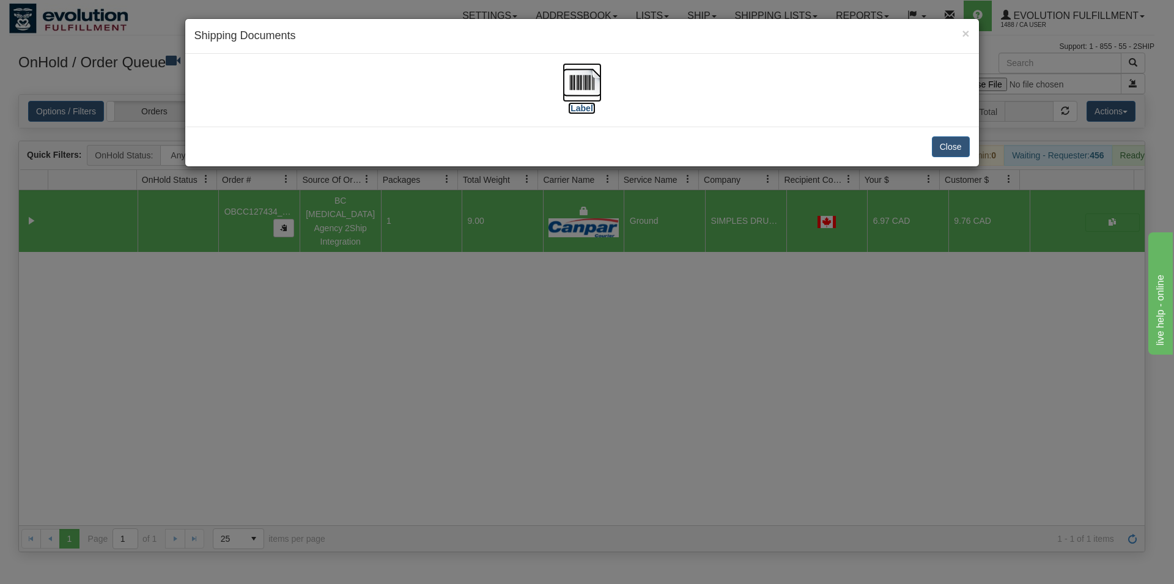
click at [600, 89] on img at bounding box center [582, 82] width 39 height 39
click at [959, 140] on button "Close" at bounding box center [951, 146] width 38 height 21
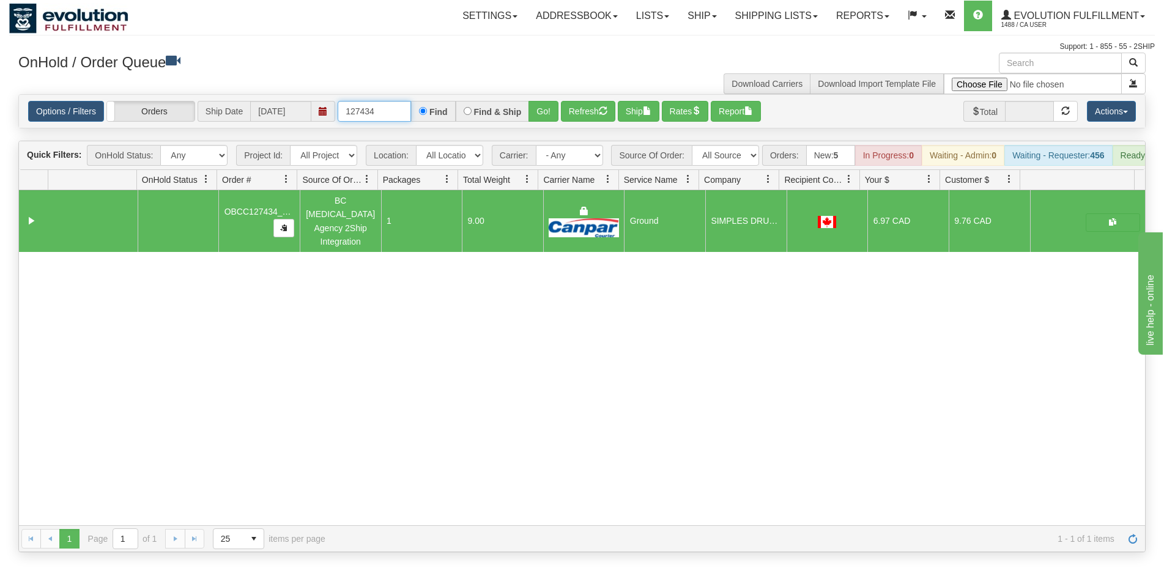
click at [368, 108] on input "127434" at bounding box center [374, 111] width 73 height 21
type input "127436"
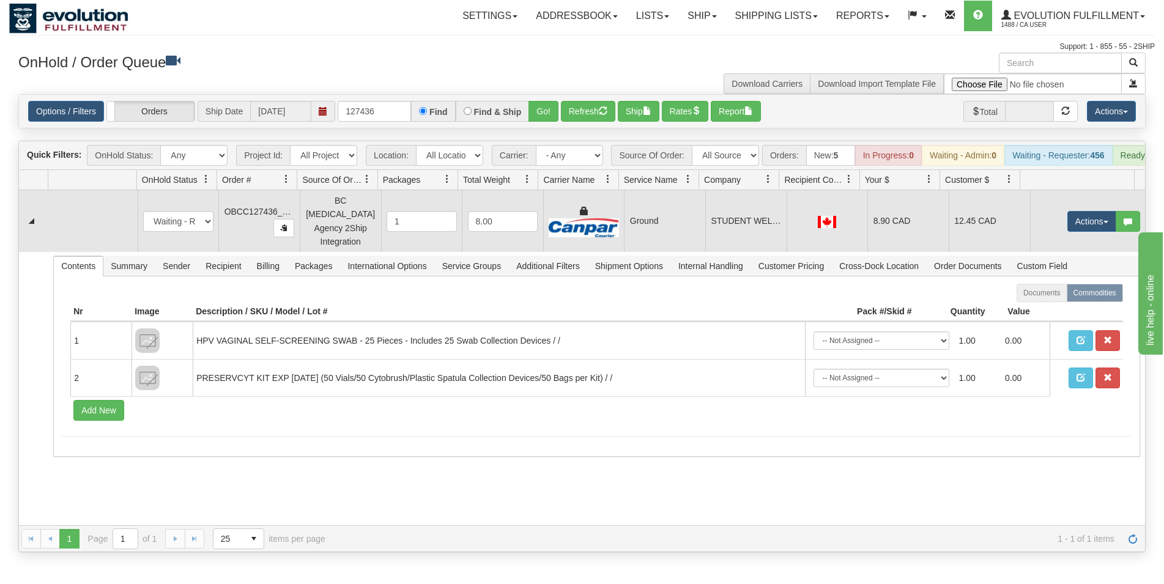
click at [660, 209] on td "Ground" at bounding box center [664, 221] width 81 height 62
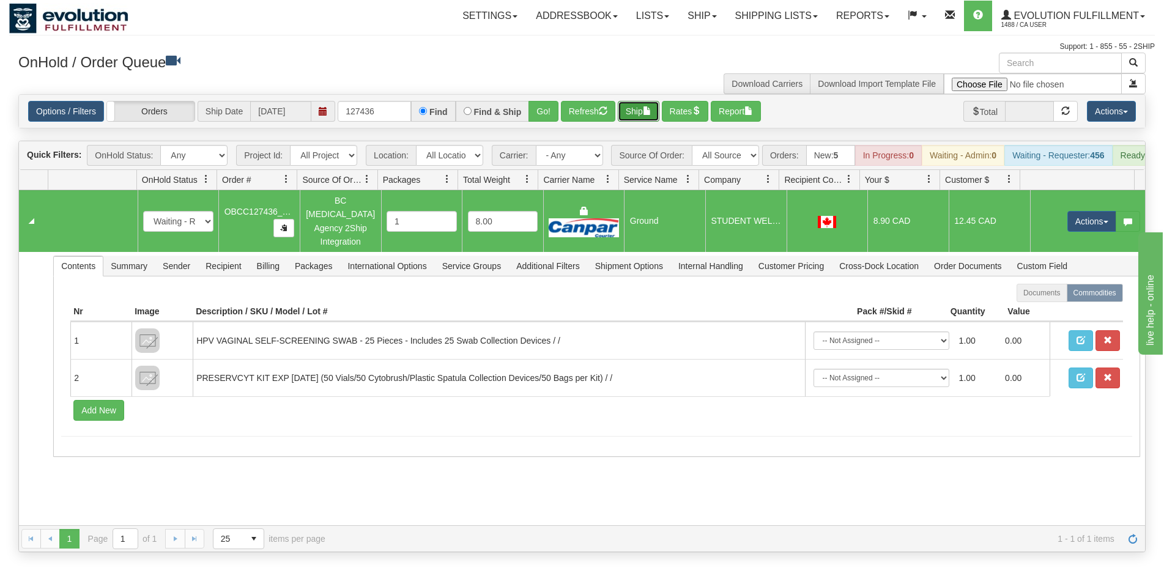
click at [644, 108] on button "Ship" at bounding box center [639, 111] width 42 height 21
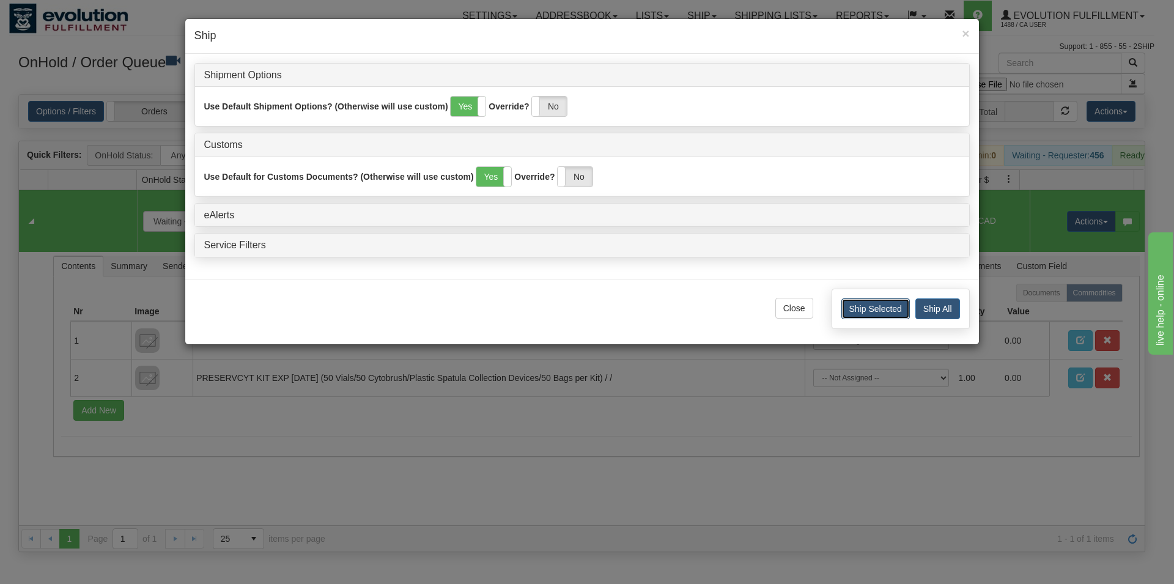
click at [862, 309] on button "Ship Selected" at bounding box center [875, 308] width 68 height 21
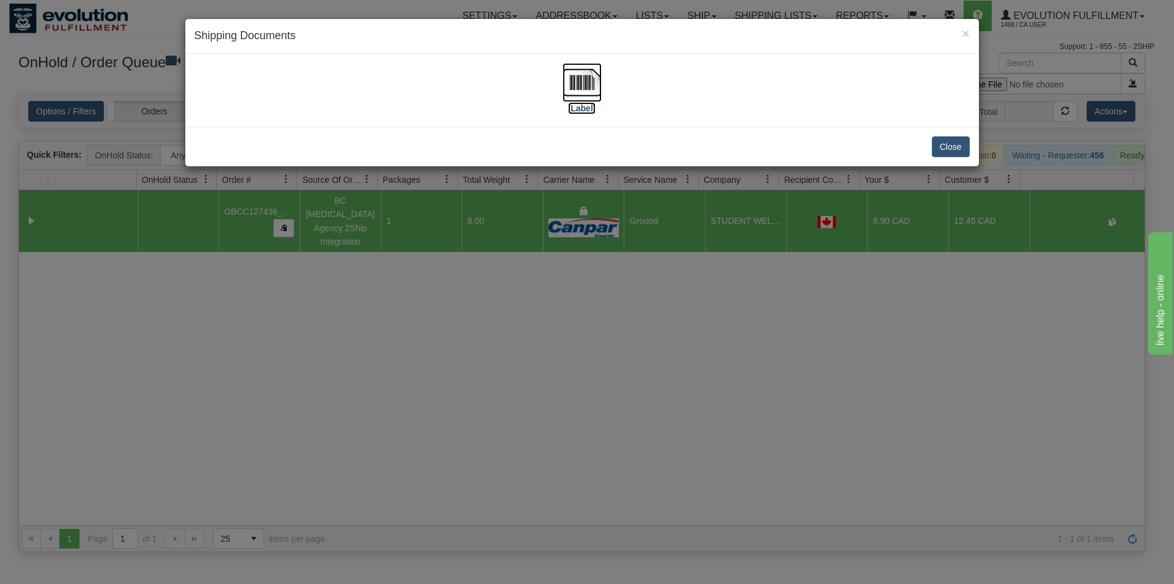
click at [589, 84] on img at bounding box center [582, 82] width 39 height 39
click at [957, 148] on button "Close" at bounding box center [951, 146] width 38 height 21
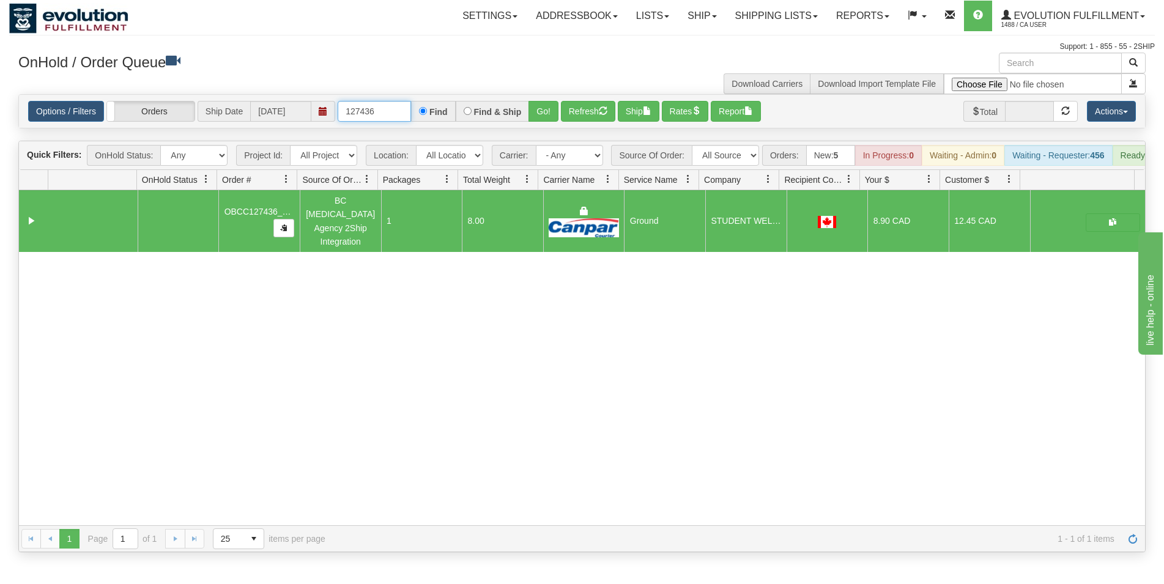
click at [364, 117] on input "127436" at bounding box center [374, 111] width 73 height 21
click at [547, 113] on button "Go!" at bounding box center [543, 111] width 30 height 21
